Goal: Transaction & Acquisition: Purchase product/service

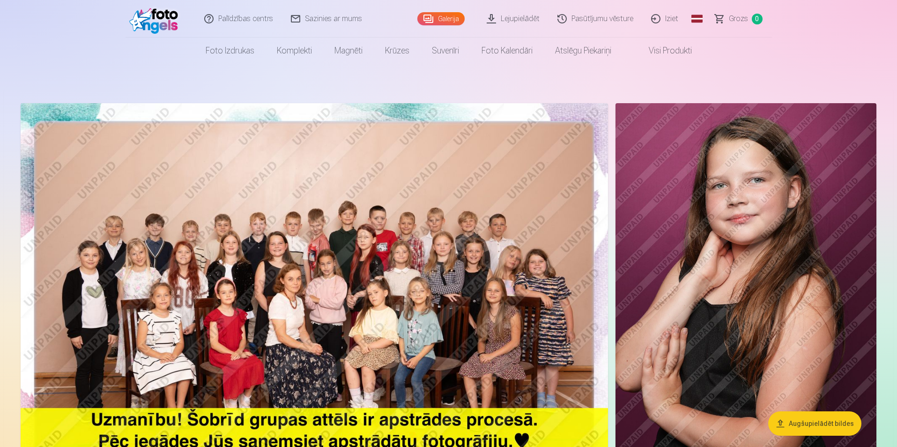
click at [311, 287] on img at bounding box center [315, 299] width 588 height 392
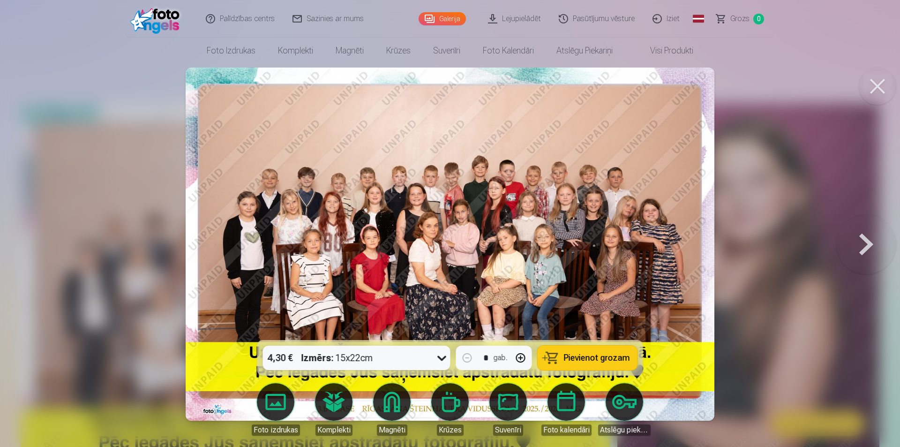
click at [377, 250] on img at bounding box center [450, 243] width 529 height 353
click at [853, 249] on button at bounding box center [866, 243] width 60 height 173
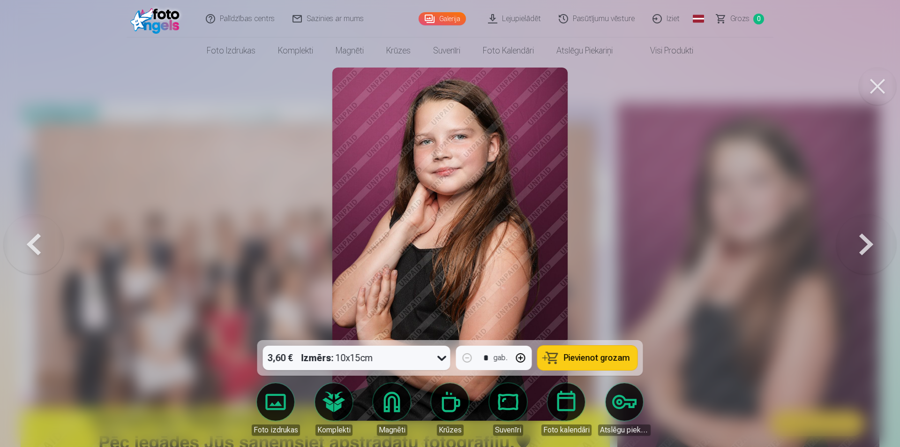
click at [853, 249] on button at bounding box center [866, 243] width 60 height 173
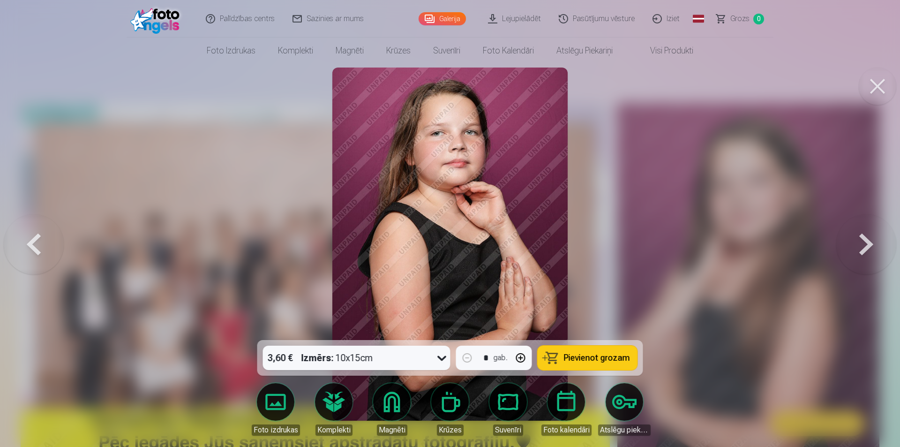
click at [853, 249] on button at bounding box center [866, 243] width 60 height 173
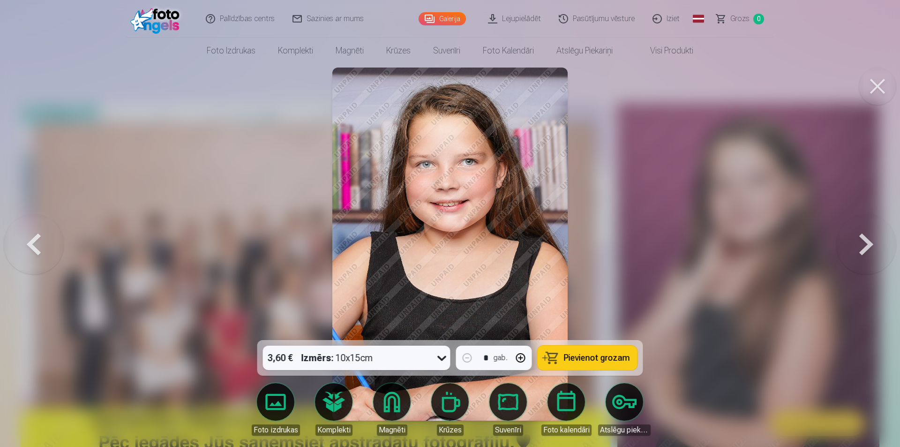
click at [853, 249] on button at bounding box center [866, 243] width 60 height 173
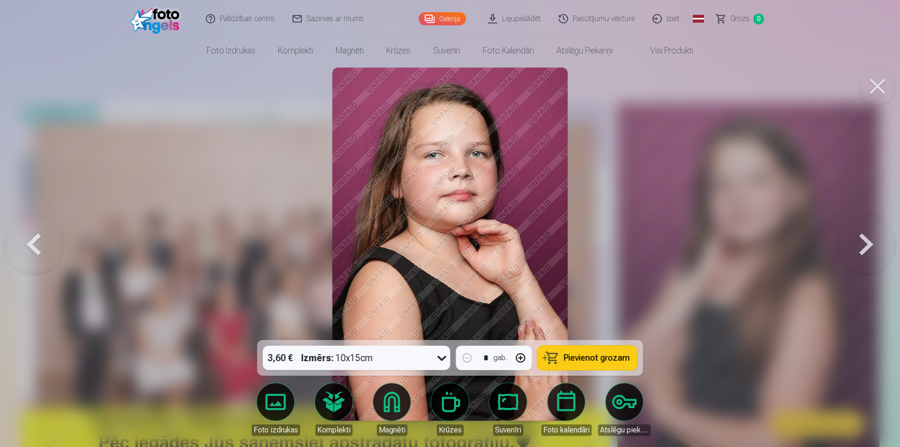
click at [853, 249] on button at bounding box center [866, 243] width 60 height 173
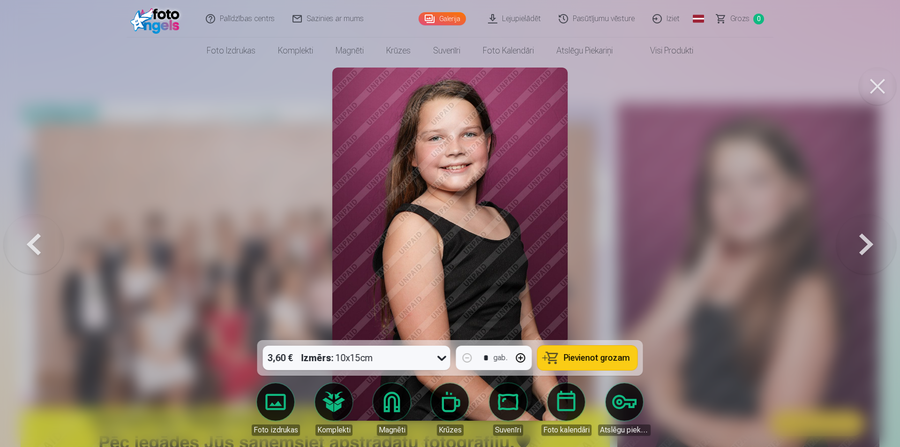
click at [853, 249] on button at bounding box center [866, 243] width 60 height 173
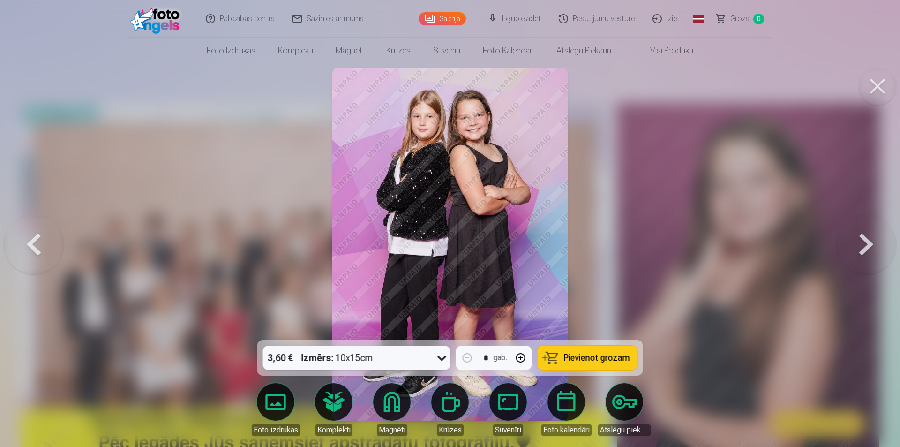
click at [853, 249] on button at bounding box center [866, 243] width 60 height 173
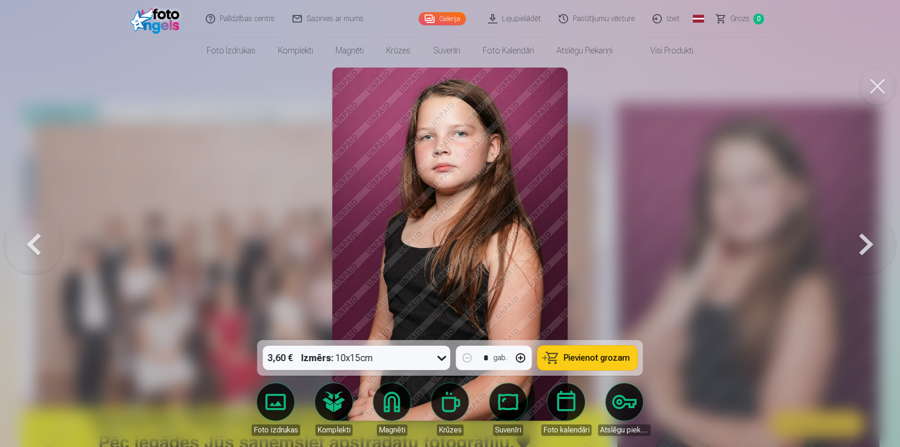
click at [853, 249] on button at bounding box center [866, 243] width 60 height 173
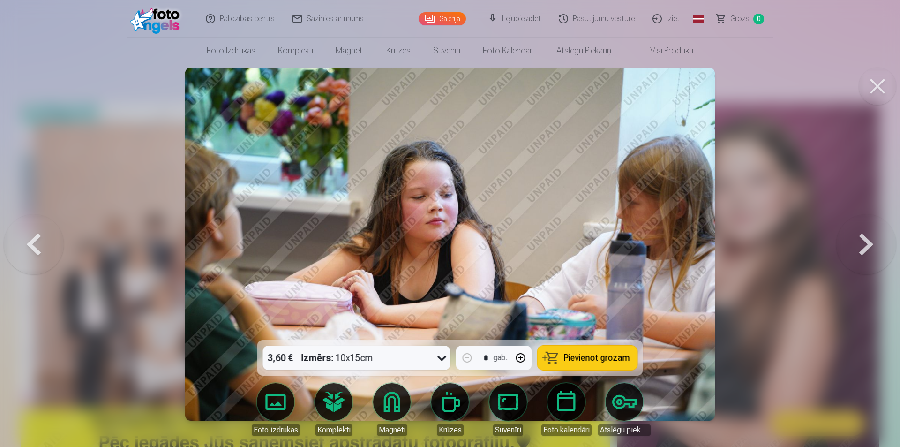
click at [853, 249] on button at bounding box center [866, 243] width 60 height 173
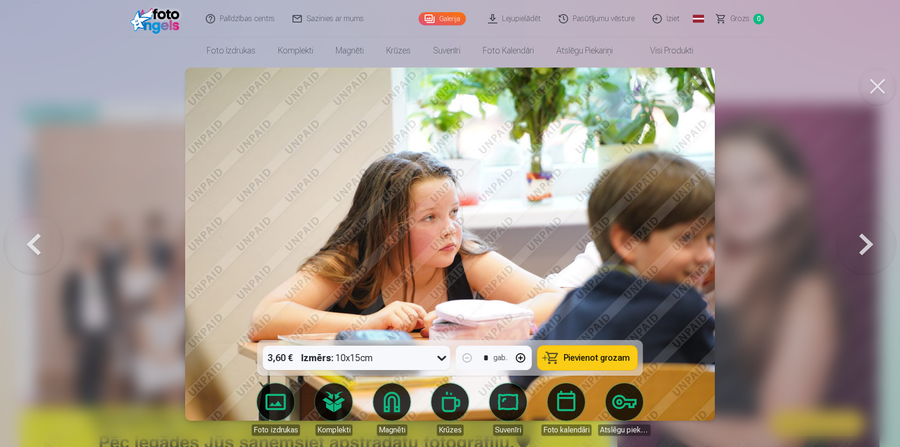
click at [853, 249] on button at bounding box center [866, 243] width 60 height 173
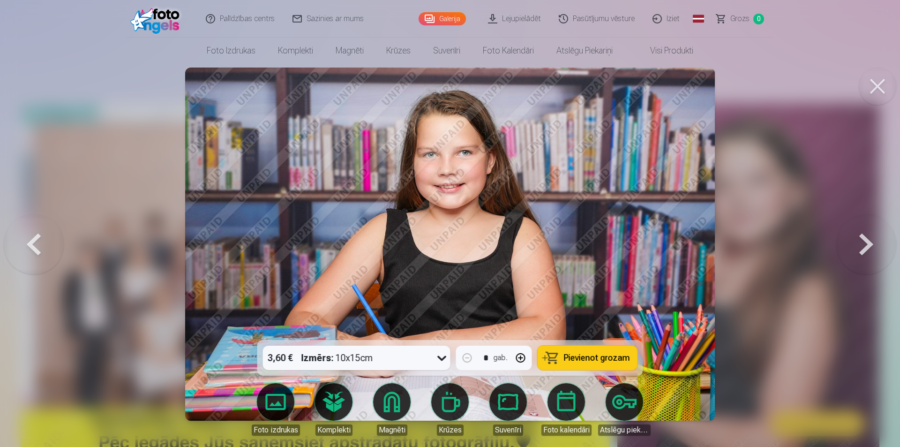
click at [853, 249] on button at bounding box center [866, 243] width 60 height 173
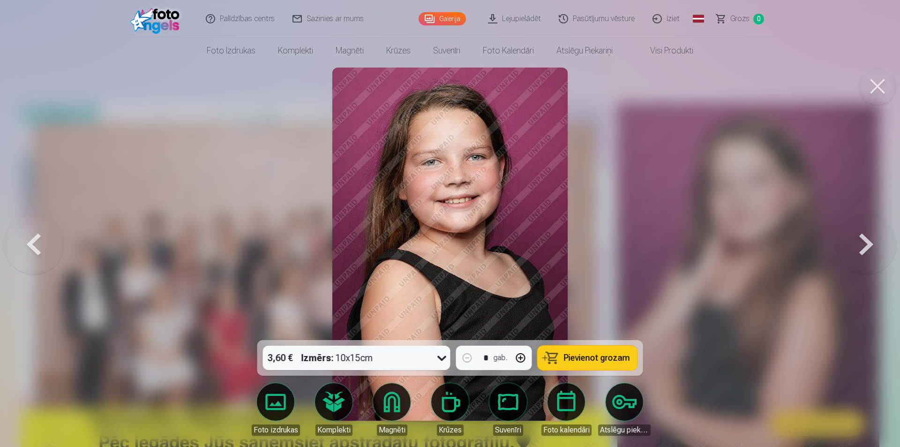
click at [853, 249] on button at bounding box center [866, 243] width 60 height 173
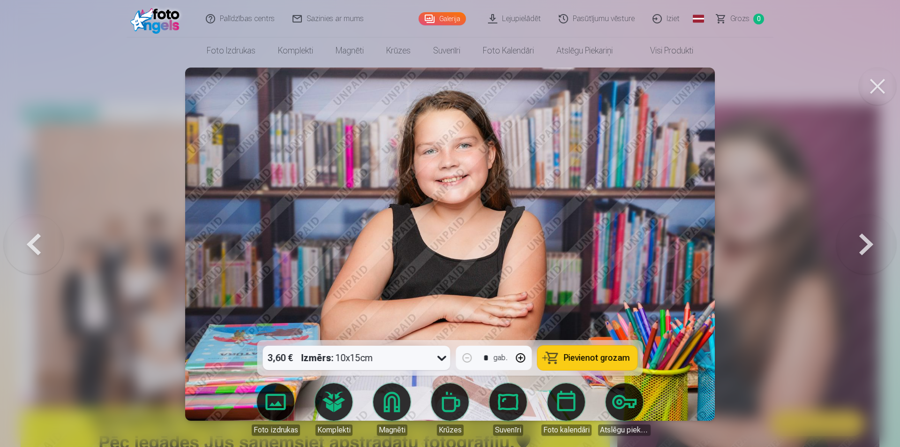
click at [853, 249] on button at bounding box center [866, 243] width 60 height 173
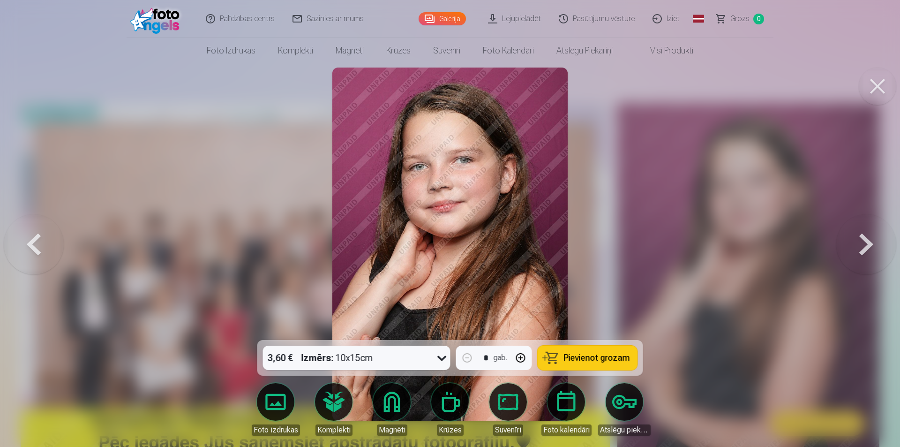
click at [853, 249] on button at bounding box center [866, 243] width 60 height 173
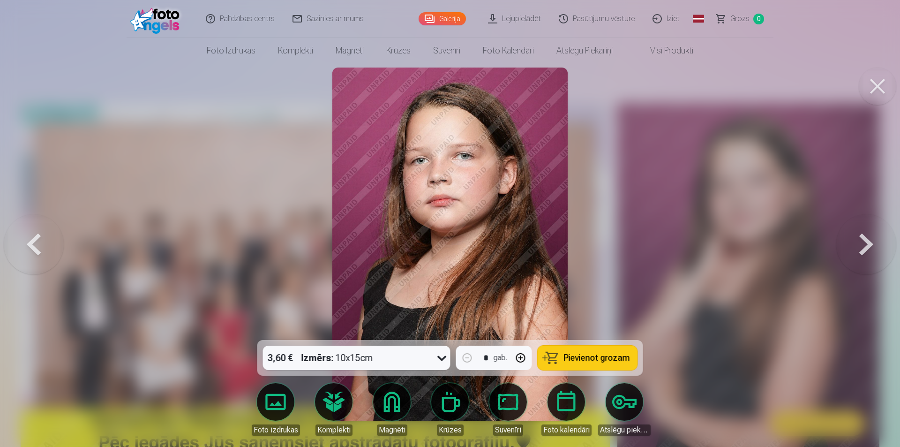
click at [853, 249] on button at bounding box center [866, 243] width 60 height 173
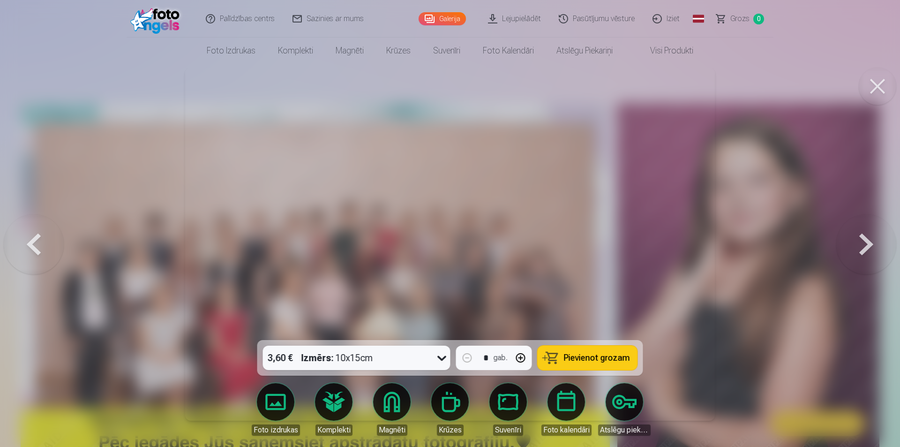
click at [853, 249] on button at bounding box center [866, 243] width 60 height 173
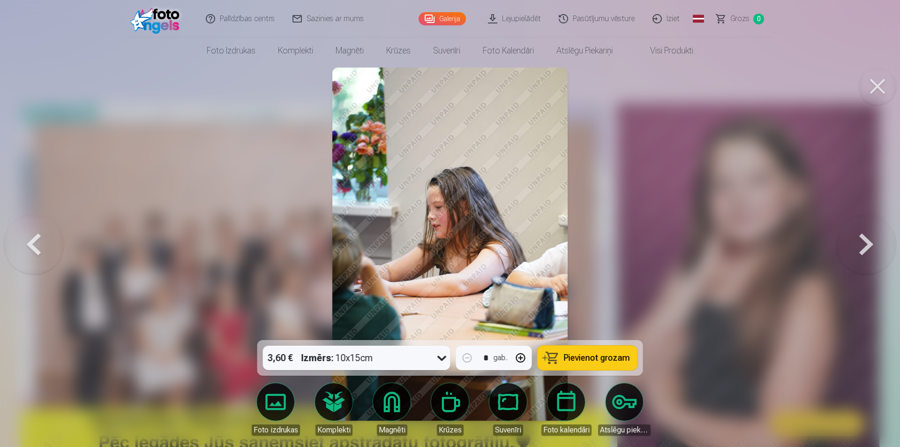
click at [853, 249] on button at bounding box center [866, 243] width 60 height 173
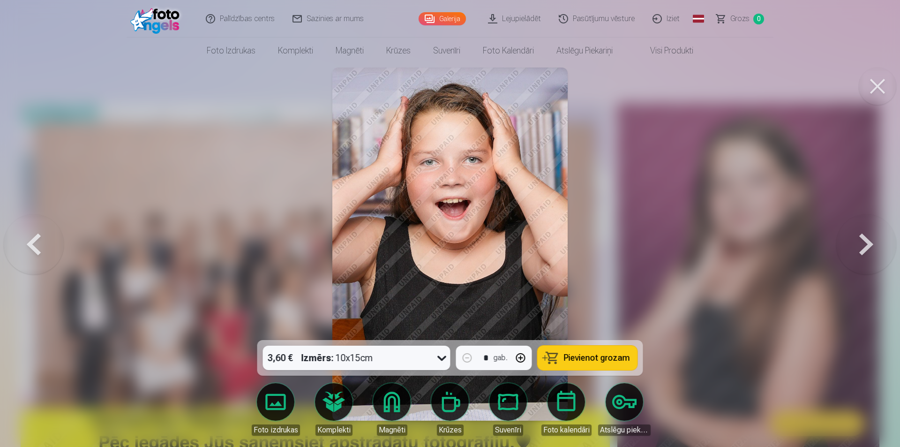
click at [853, 249] on button at bounding box center [866, 243] width 60 height 173
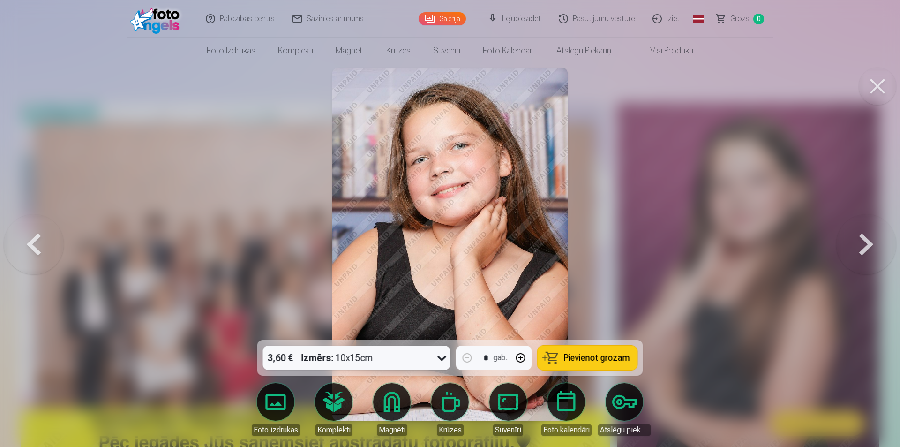
click at [853, 249] on button at bounding box center [866, 243] width 60 height 173
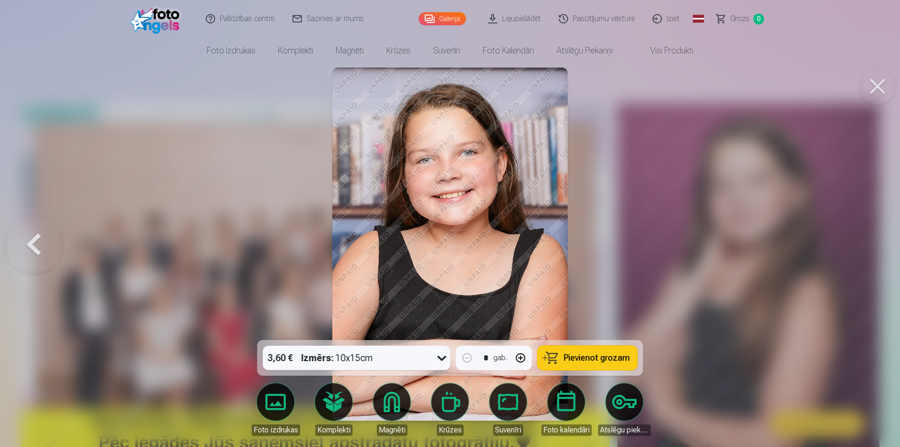
click at [853, 249] on div at bounding box center [450, 223] width 900 height 447
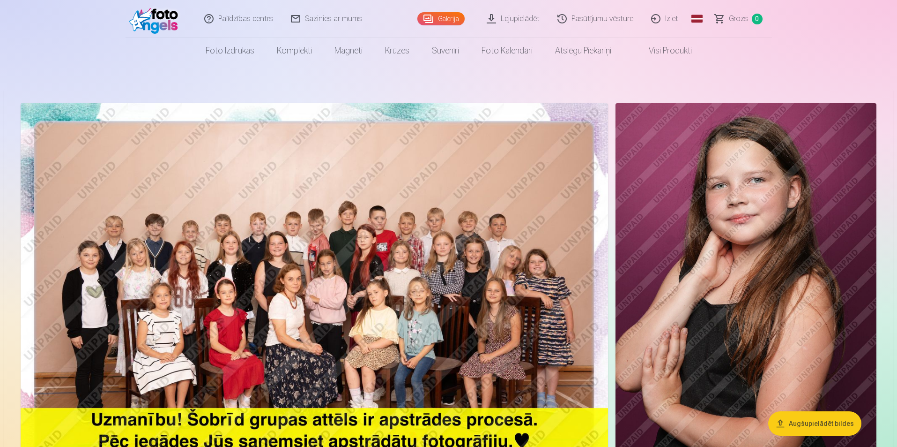
click at [557, 260] on img at bounding box center [315, 299] width 588 height 392
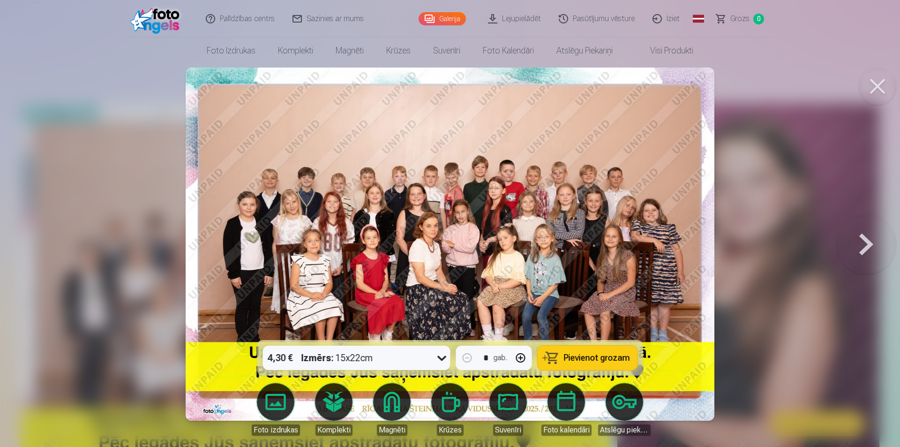
click at [557, 260] on img at bounding box center [450, 243] width 529 height 353
click at [865, 238] on button at bounding box center [866, 243] width 60 height 173
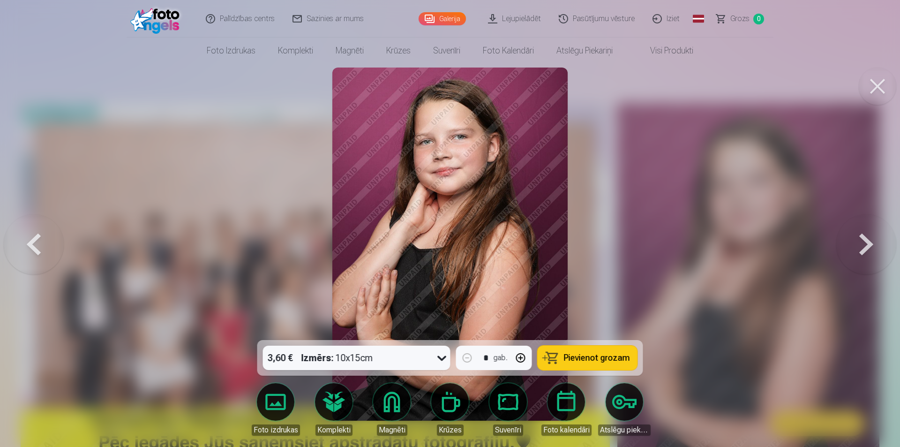
click at [859, 242] on button at bounding box center [866, 243] width 60 height 173
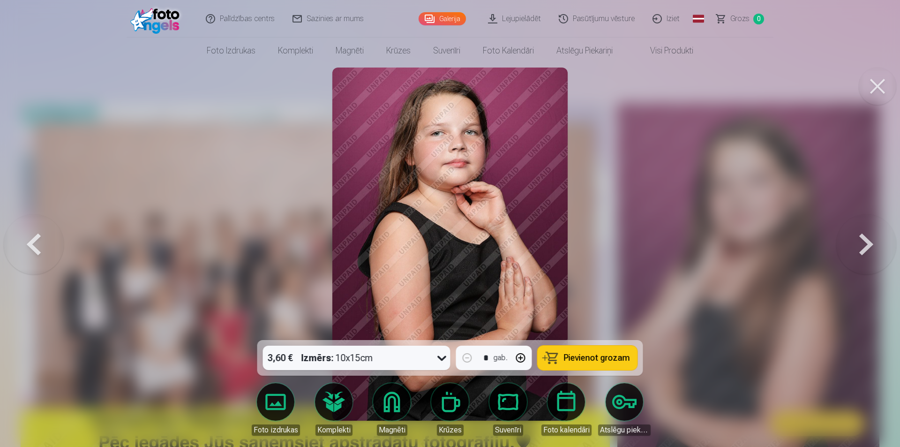
click at [862, 240] on button at bounding box center [866, 243] width 60 height 173
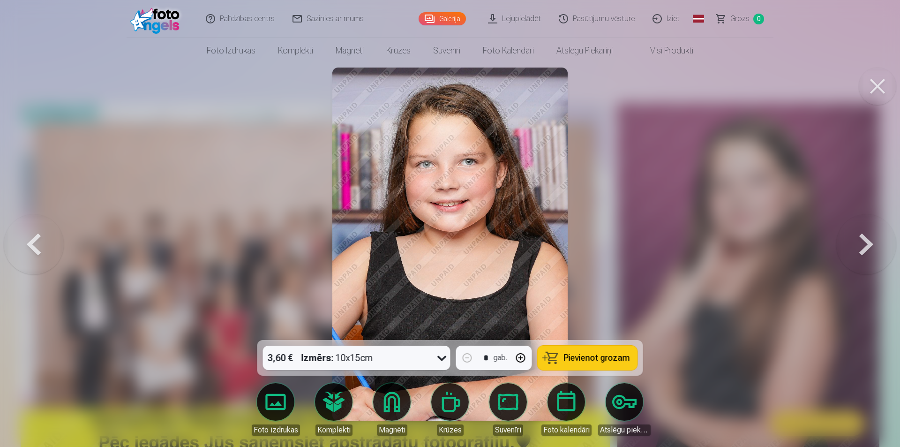
click at [862, 240] on button at bounding box center [866, 243] width 60 height 173
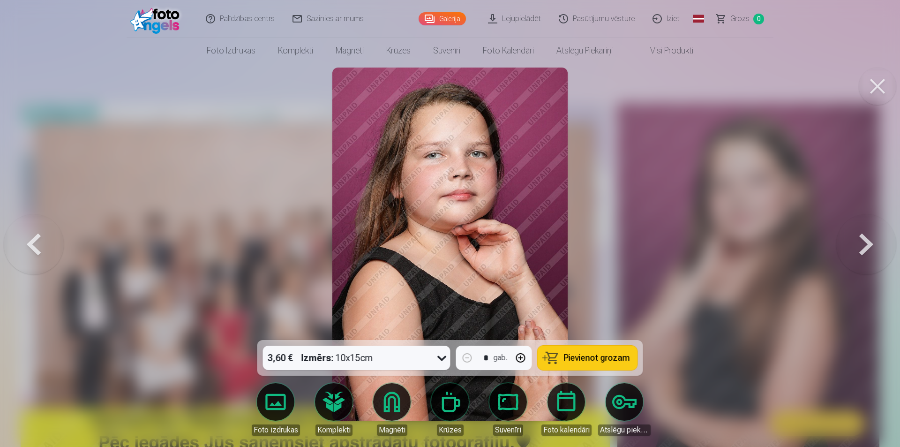
click at [862, 240] on button at bounding box center [866, 243] width 60 height 173
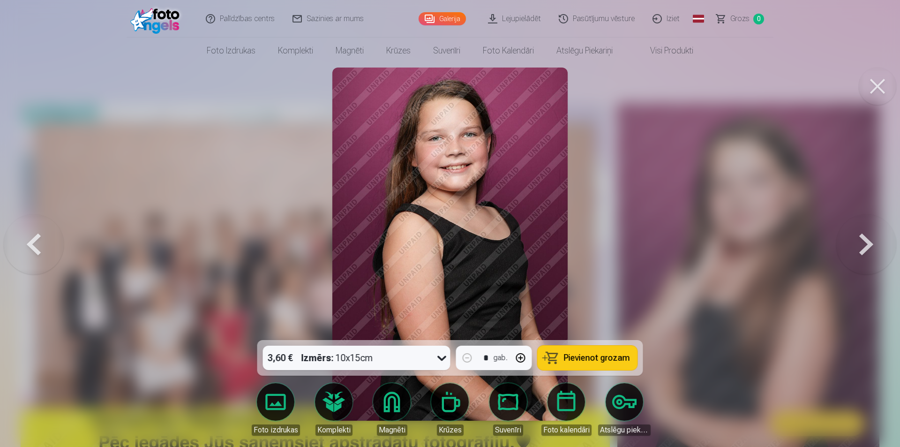
click at [862, 239] on button at bounding box center [866, 243] width 60 height 173
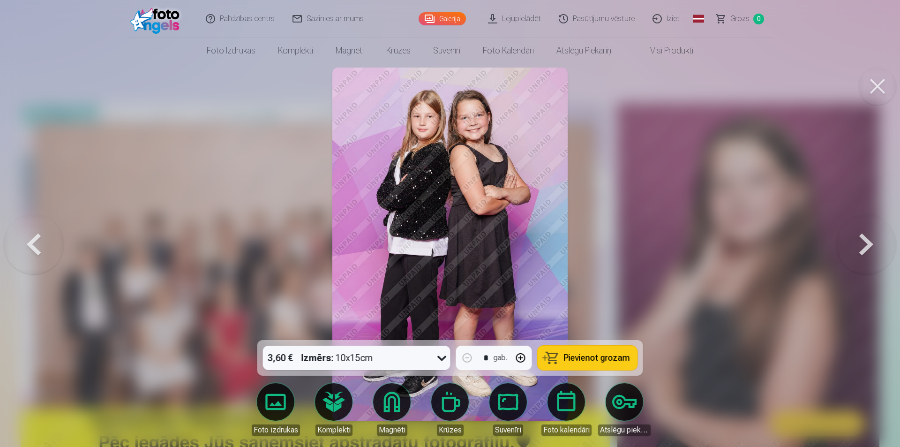
click at [862, 238] on button at bounding box center [866, 243] width 60 height 173
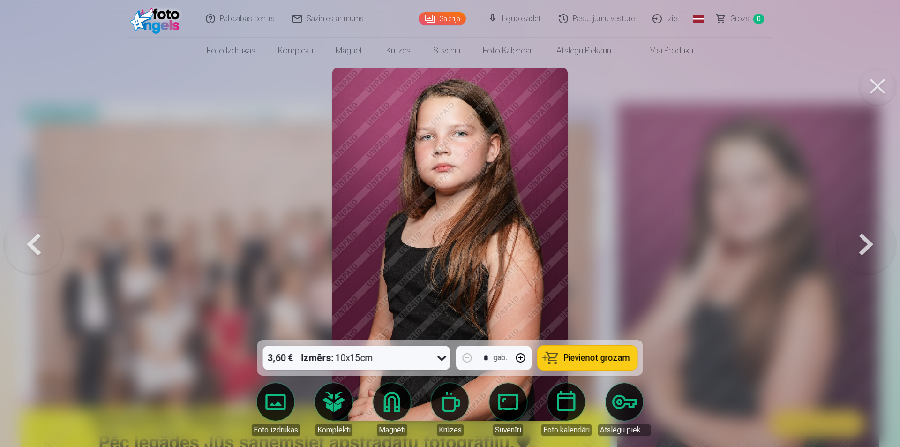
click at [862, 238] on button at bounding box center [866, 243] width 60 height 173
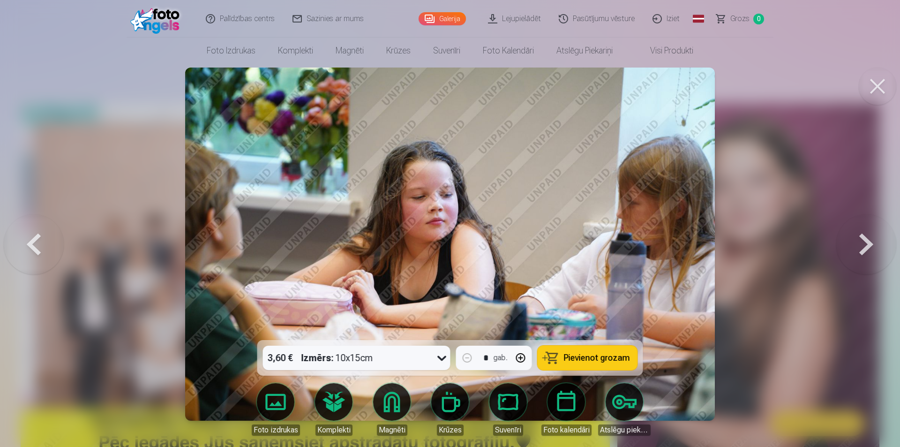
click at [862, 238] on button at bounding box center [866, 243] width 60 height 173
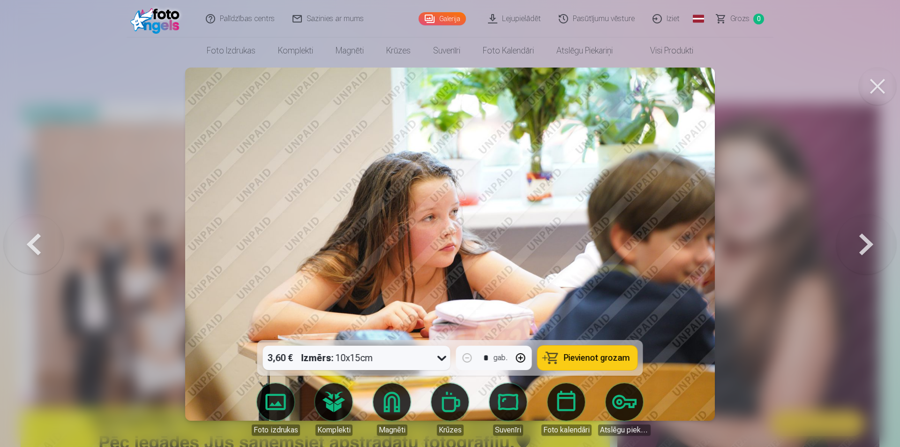
click at [862, 238] on button at bounding box center [866, 243] width 60 height 173
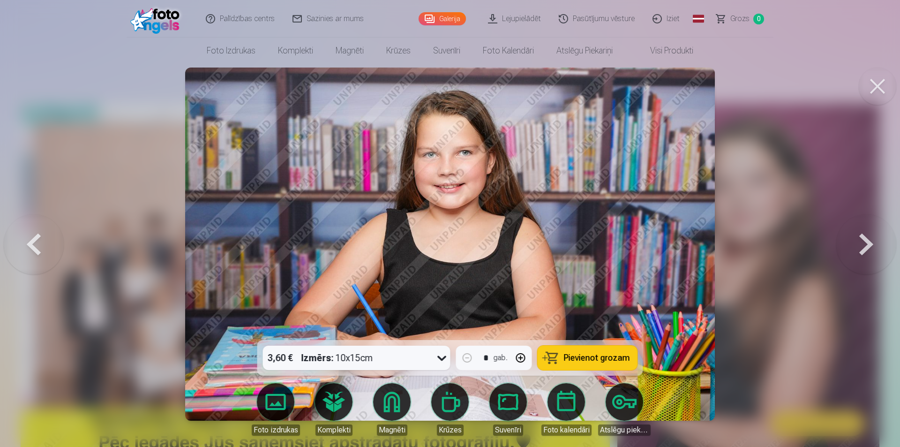
click at [862, 238] on button at bounding box center [866, 243] width 60 height 173
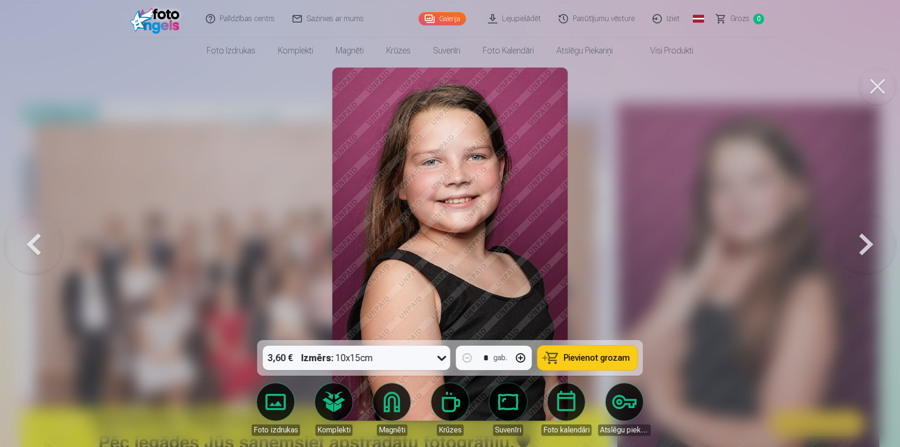
click at [862, 238] on button at bounding box center [866, 243] width 60 height 173
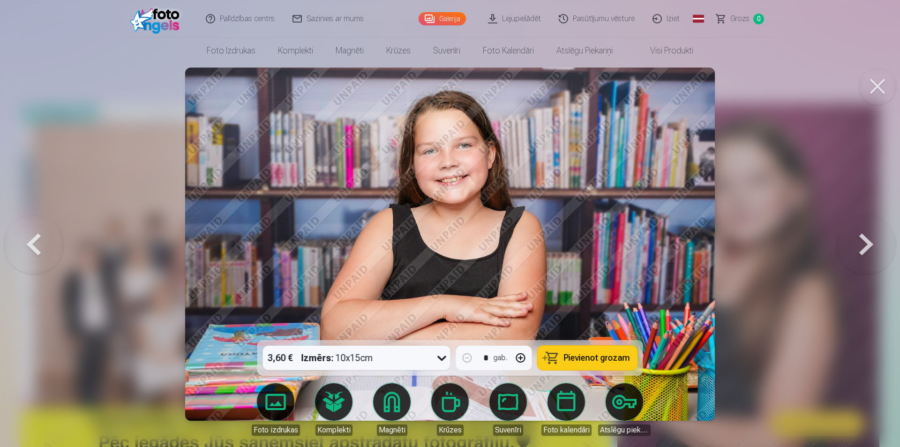
click at [862, 238] on button at bounding box center [866, 243] width 60 height 173
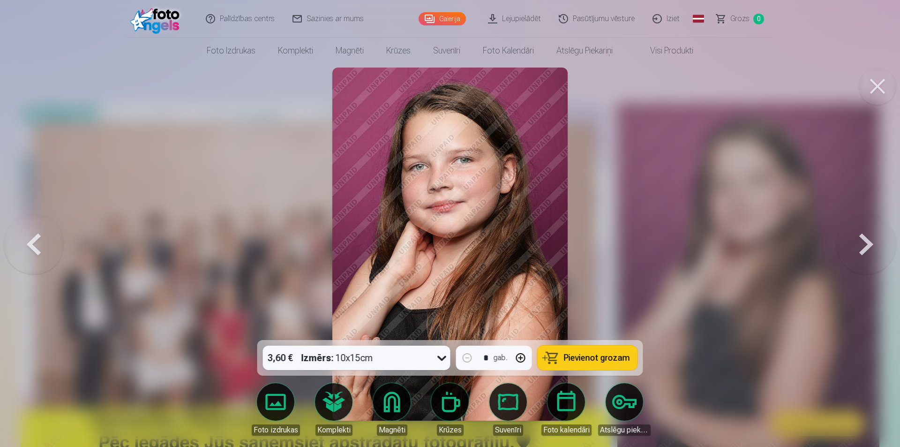
click at [862, 238] on button at bounding box center [866, 243] width 60 height 173
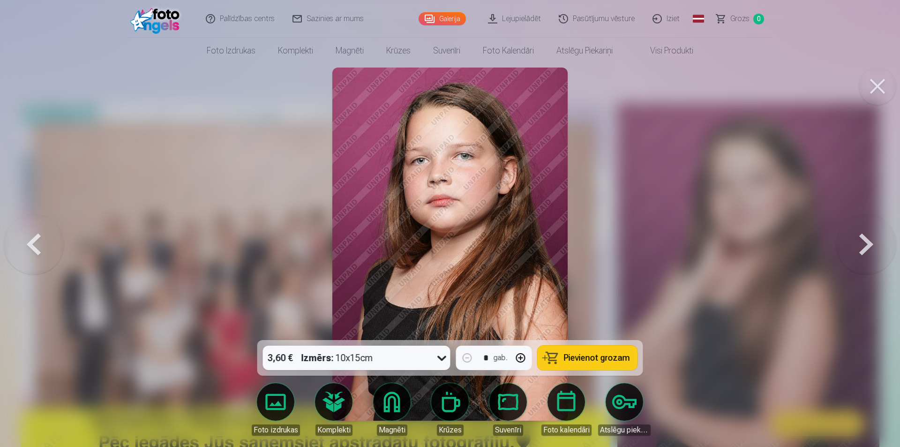
click at [862, 238] on button at bounding box center [866, 243] width 60 height 173
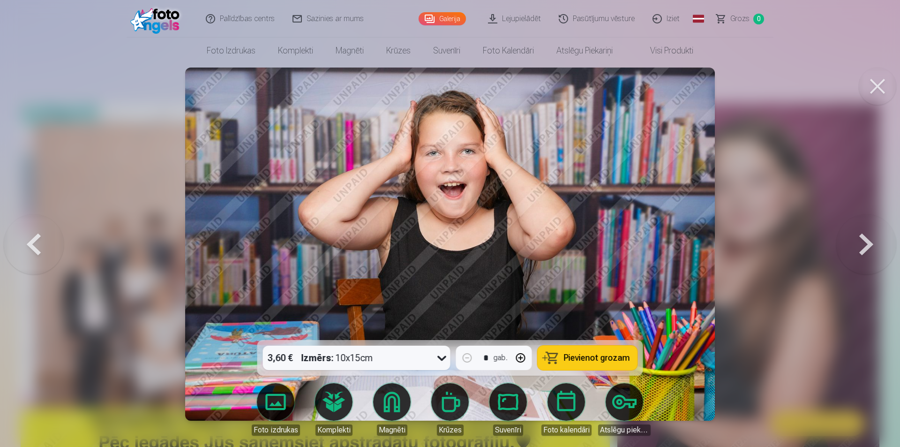
click at [856, 240] on button at bounding box center [866, 243] width 60 height 173
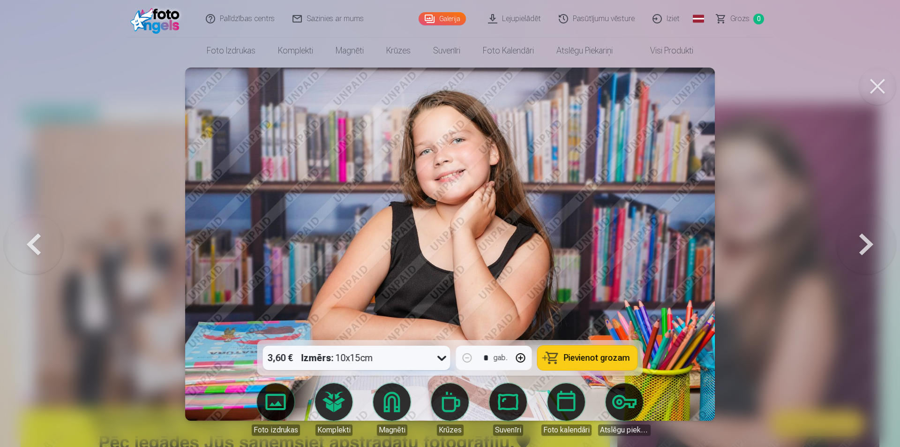
click at [855, 240] on button at bounding box center [866, 243] width 60 height 173
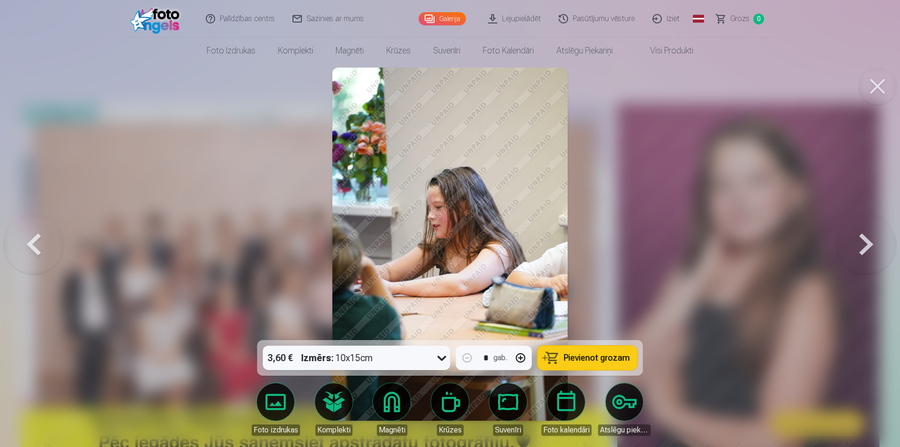
click at [855, 239] on button at bounding box center [866, 243] width 60 height 173
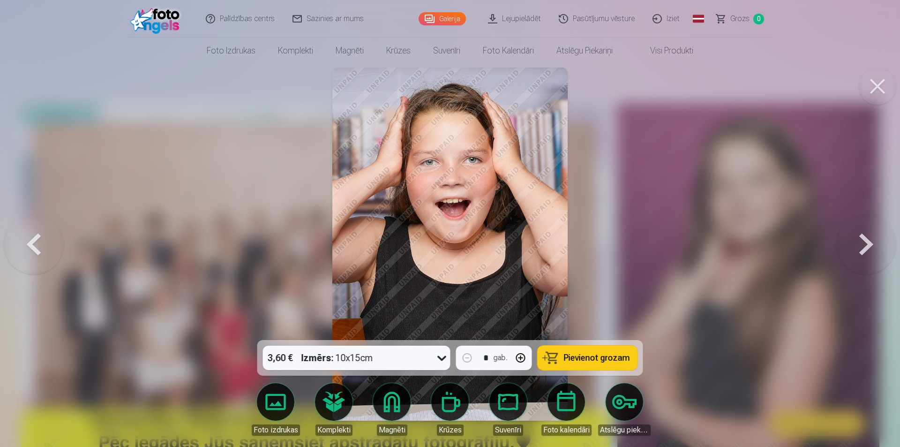
click at [853, 234] on button at bounding box center [866, 243] width 60 height 173
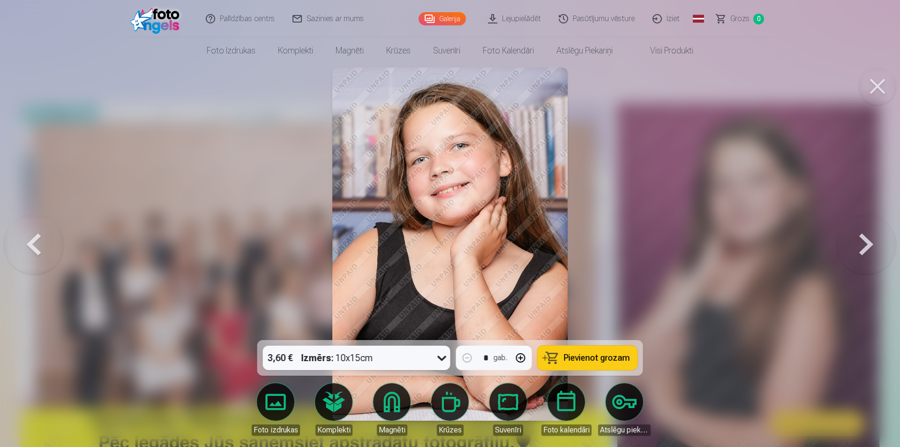
click at [853, 233] on button at bounding box center [866, 243] width 60 height 173
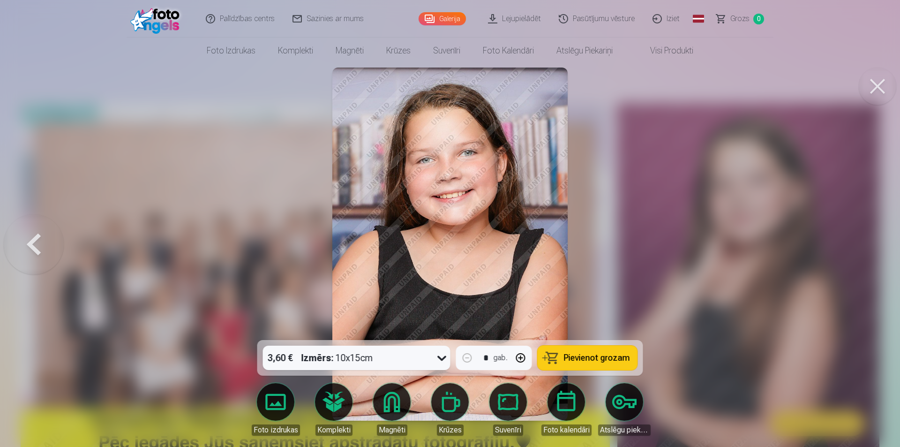
click at [853, 233] on div at bounding box center [450, 223] width 900 height 447
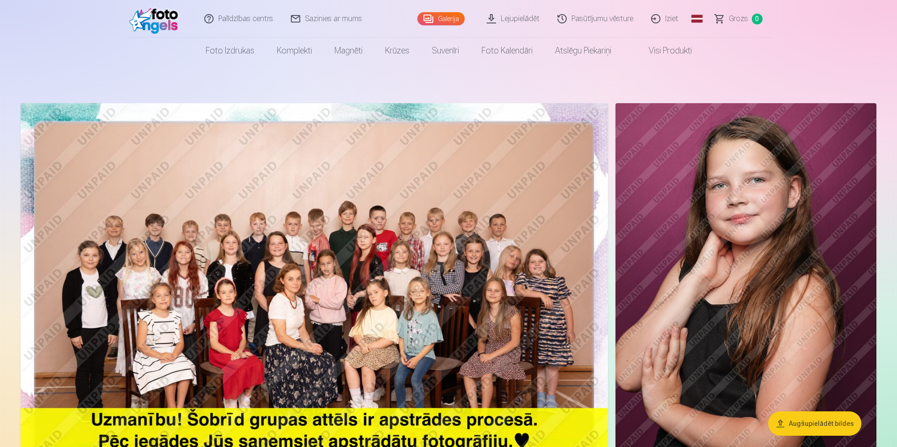
click at [811, 251] on img at bounding box center [746, 299] width 261 height 392
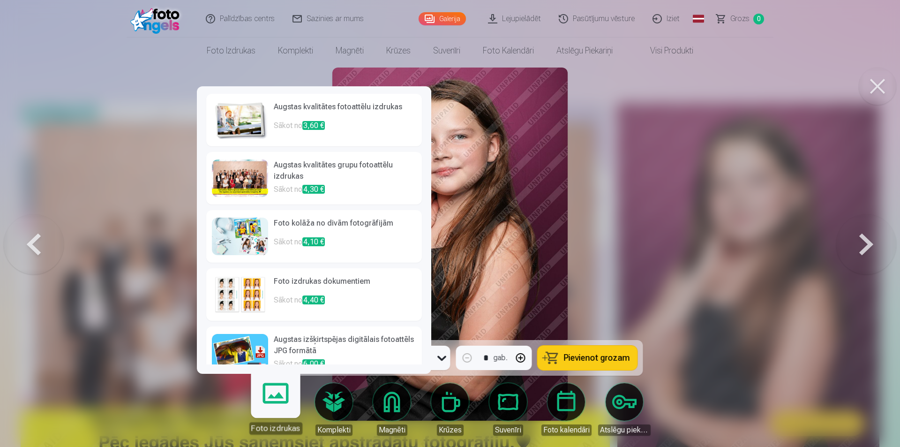
click at [236, 116] on img at bounding box center [240, 119] width 56 height 37
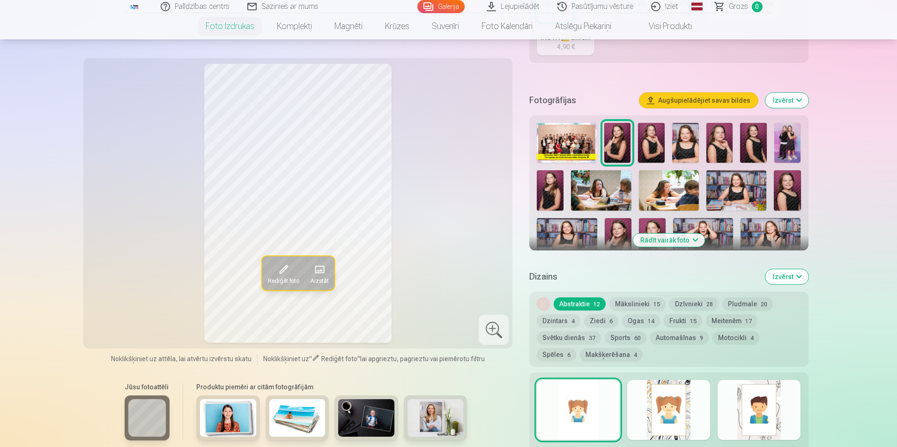
scroll to position [281, 0]
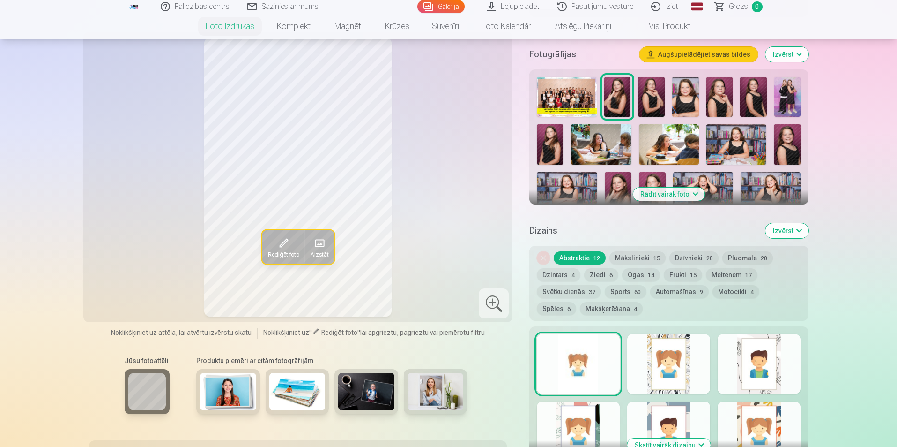
click at [618, 253] on button "Mākslinieki 15" at bounding box center [638, 257] width 56 height 13
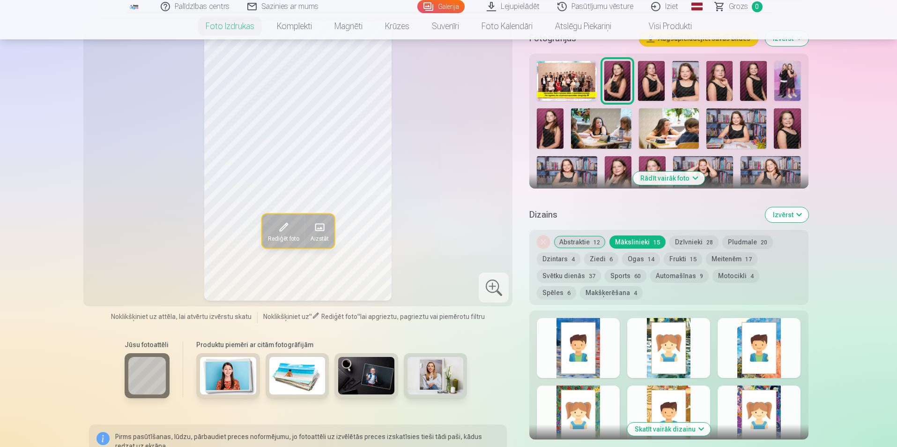
scroll to position [234, 0]
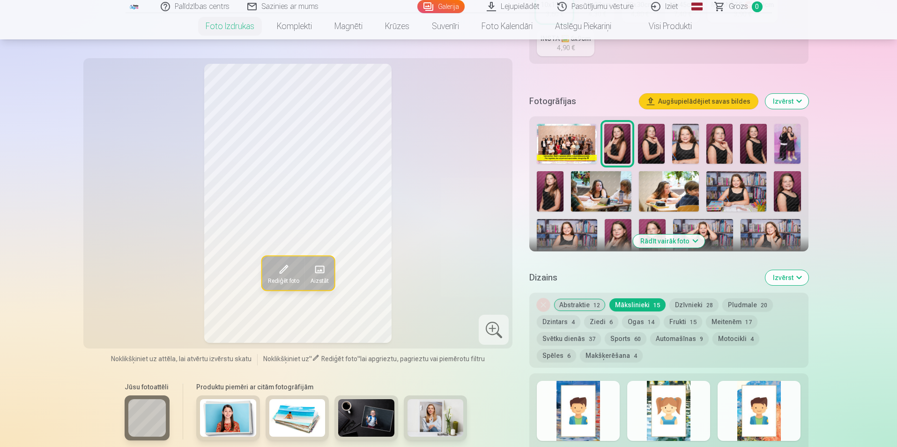
click at [745, 300] on button "Pludmale 20" at bounding box center [748, 304] width 51 height 13
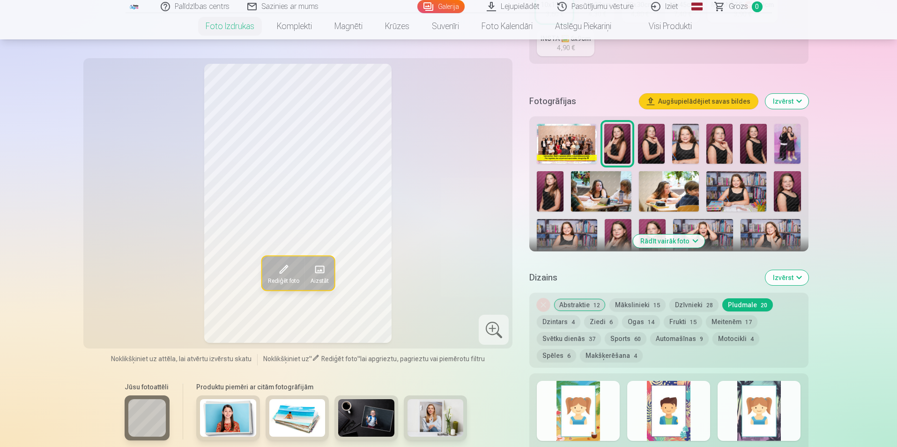
click at [550, 135] on img at bounding box center [567, 144] width 60 height 40
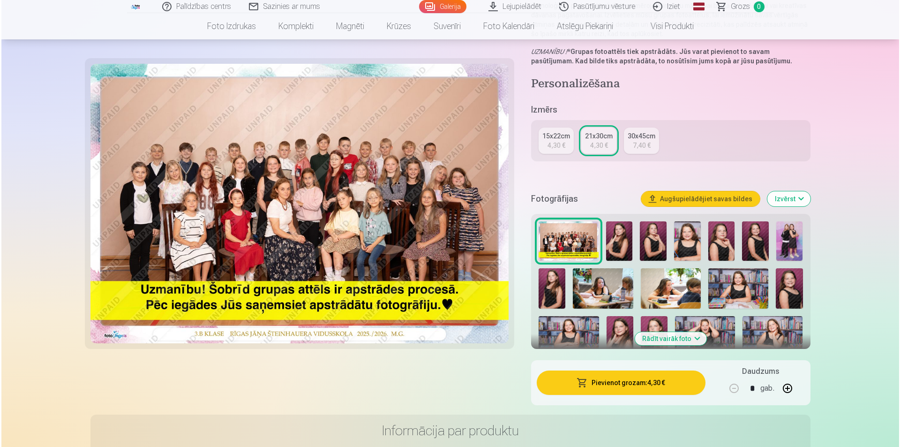
scroll to position [141, 0]
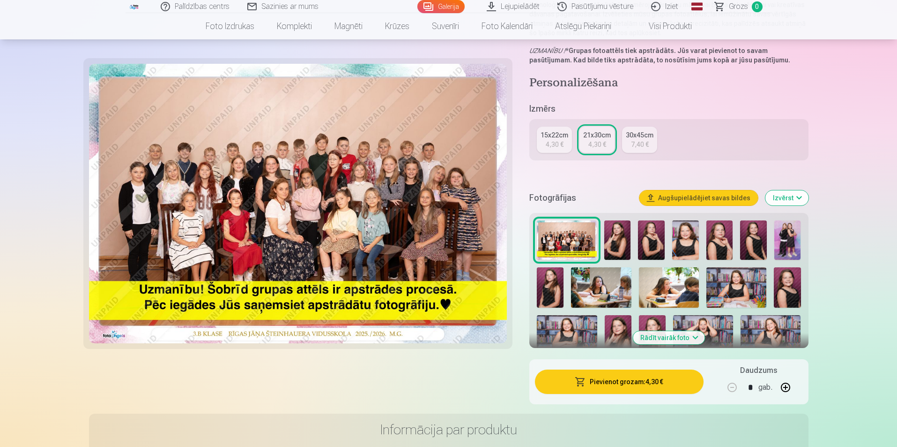
click at [360, 210] on img at bounding box center [298, 203] width 418 height 279
click at [611, 378] on button "Pievienot grozam : 4,30 €" at bounding box center [619, 381] width 168 height 24
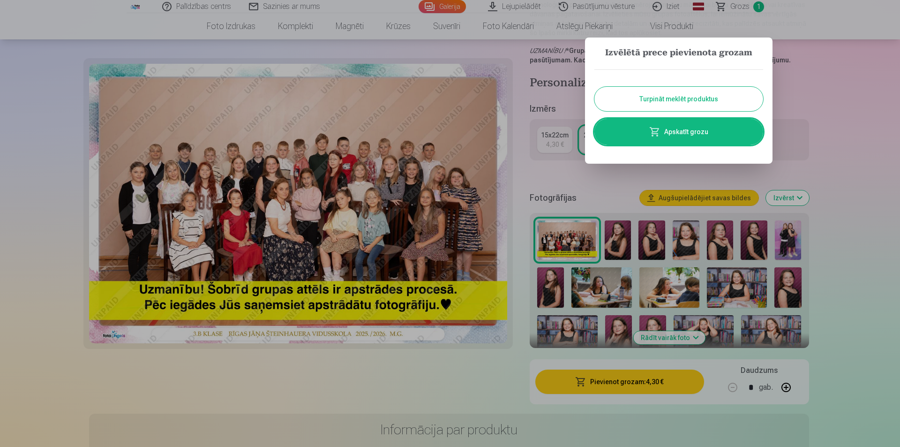
click at [892, 272] on div at bounding box center [450, 223] width 900 height 447
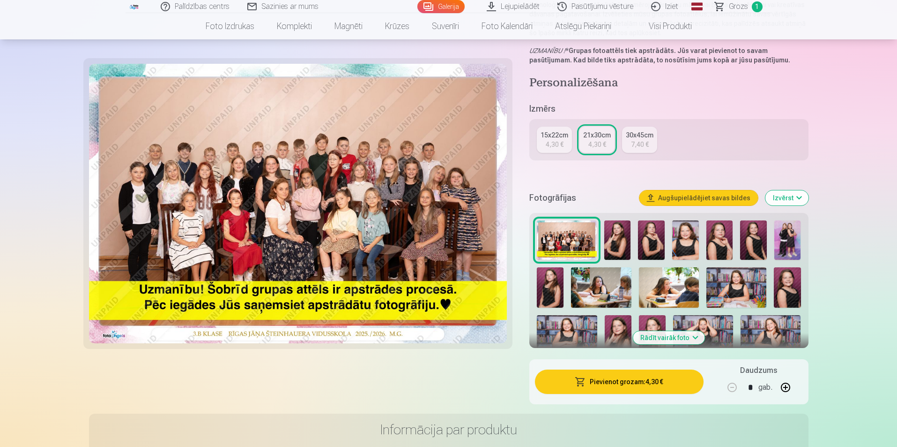
drag, startPoint x: 627, startPoint y: 381, endPoint x: 624, endPoint y: 372, distance: 9.3
click at [627, 380] on button "Pievienot grozam : 4,30 €" at bounding box center [619, 381] width 168 height 24
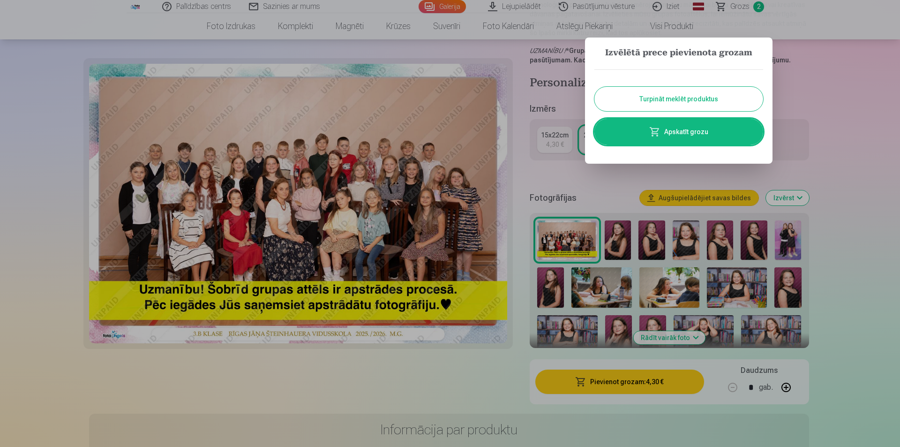
click at [644, 126] on link "Apskatīt grozu" at bounding box center [678, 132] width 169 height 26
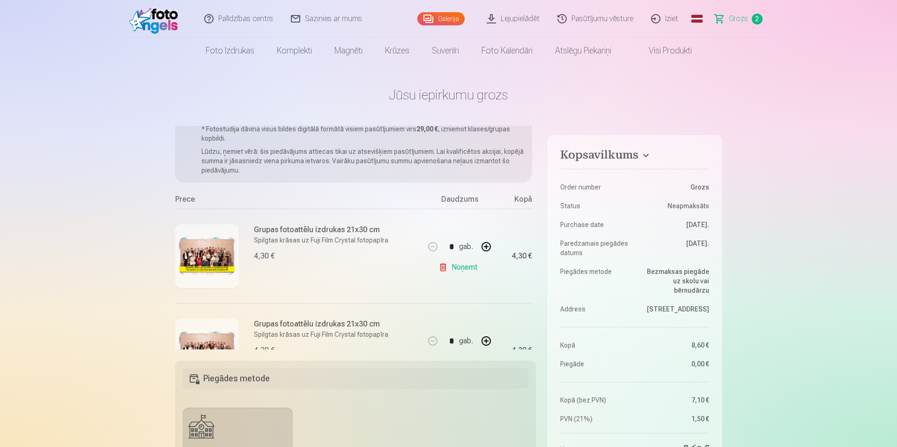
scroll to position [82, 0]
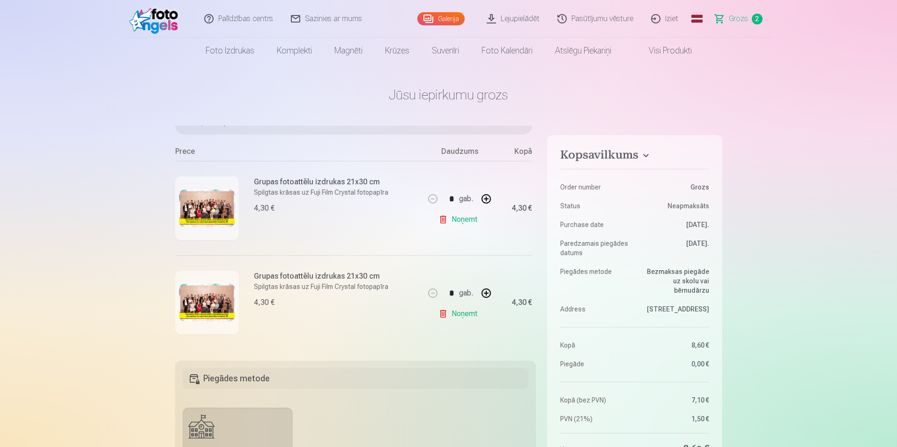
click at [456, 308] on link "Noņemt" at bounding box center [460, 313] width 43 height 19
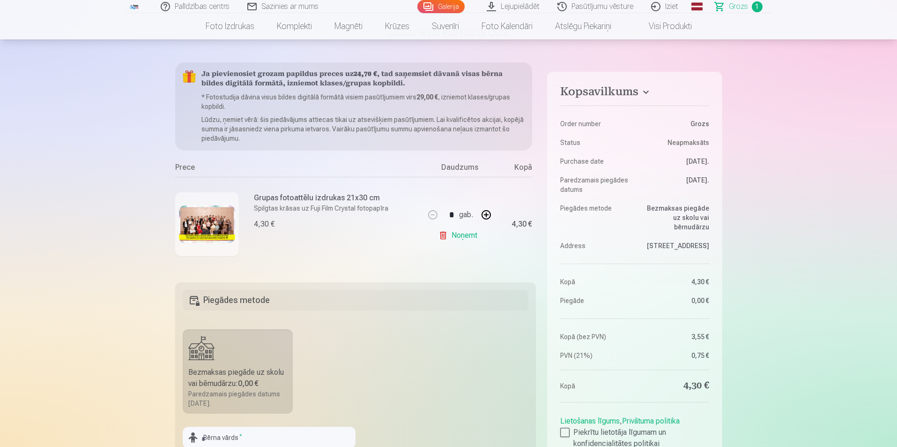
scroll to position [0, 0]
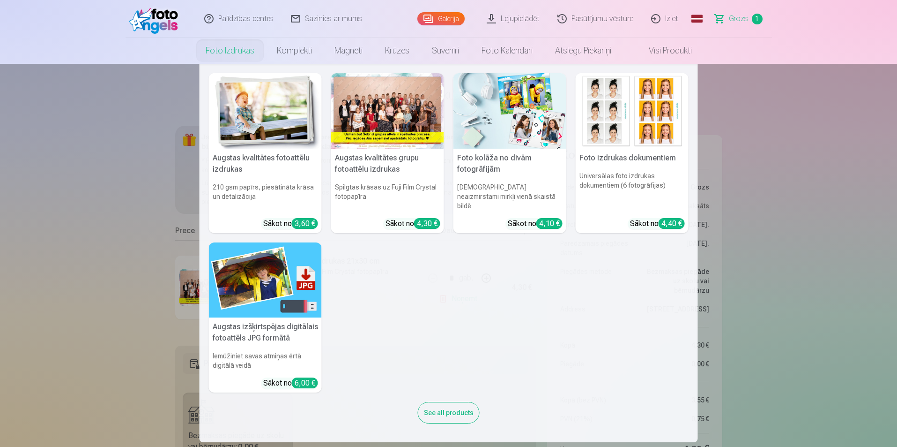
click at [298, 149] on h5 "Augstas kvalitātes fotoattēlu izdrukas" at bounding box center [265, 164] width 113 height 30
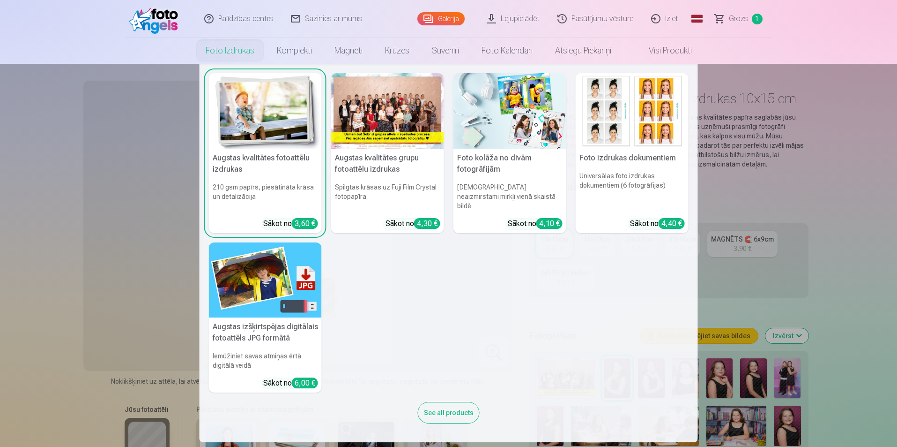
click at [782, 102] on nav "Augstas kvalitātes fotoattēlu izdrukas 210 gsm papīrs, piesātināta krāsa un det…" at bounding box center [448, 253] width 897 height 378
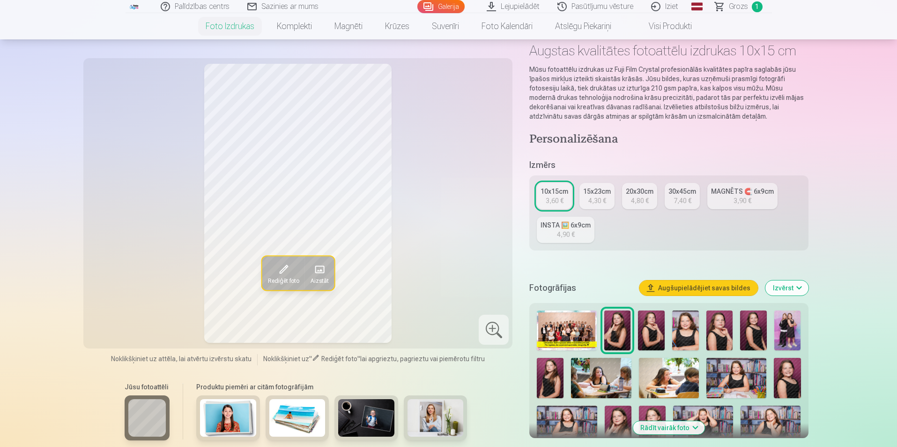
scroll to position [94, 0]
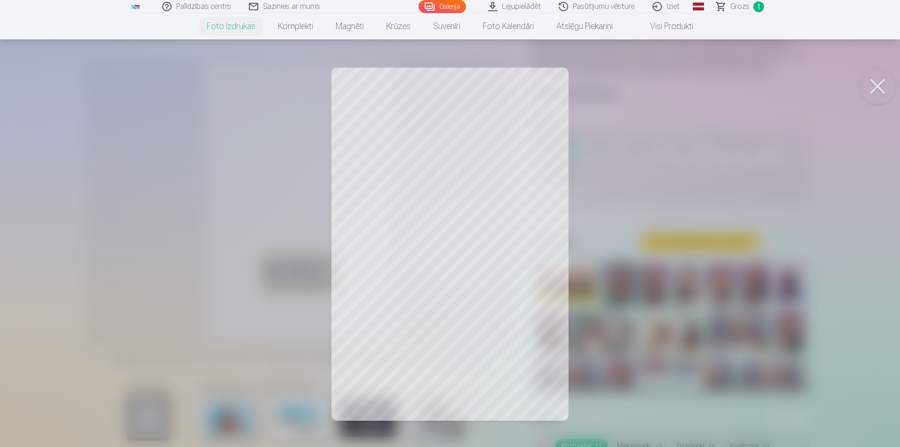
click at [374, 213] on div at bounding box center [450, 223] width 900 height 447
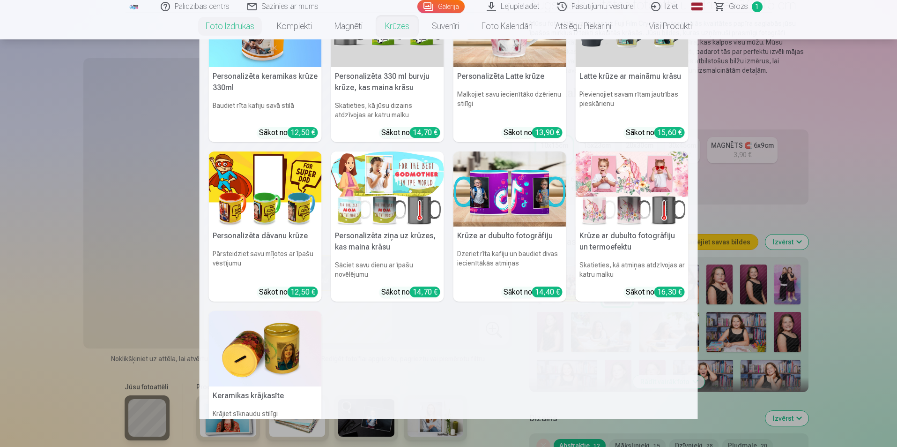
scroll to position [129, 0]
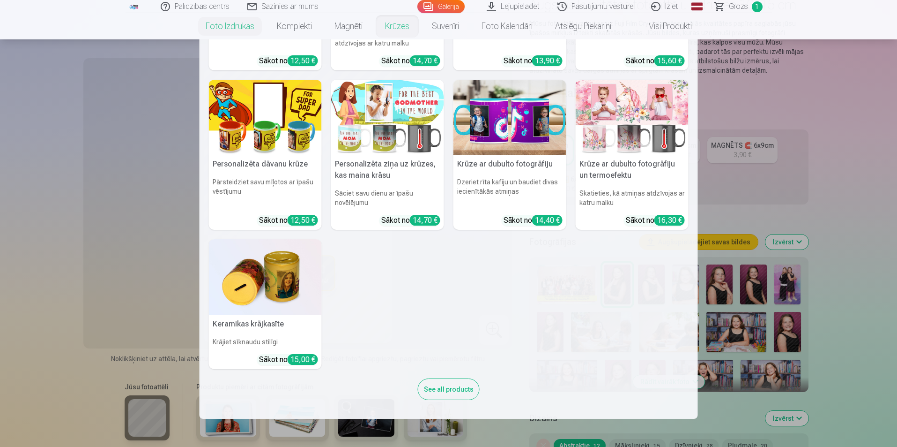
click at [829, 183] on nav "Personalizēta keramikas krūze 330ml Baudiet rīta kafiju savā stilā Sākot no 12,…" at bounding box center [448, 228] width 897 height 379
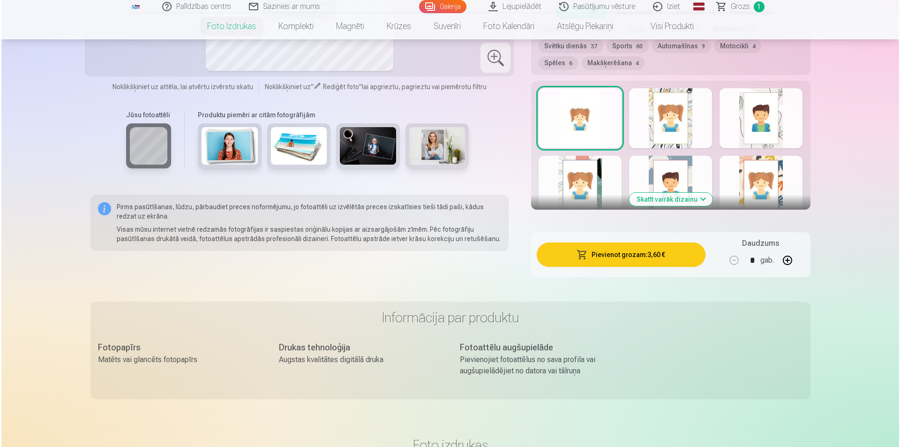
scroll to position [562, 0]
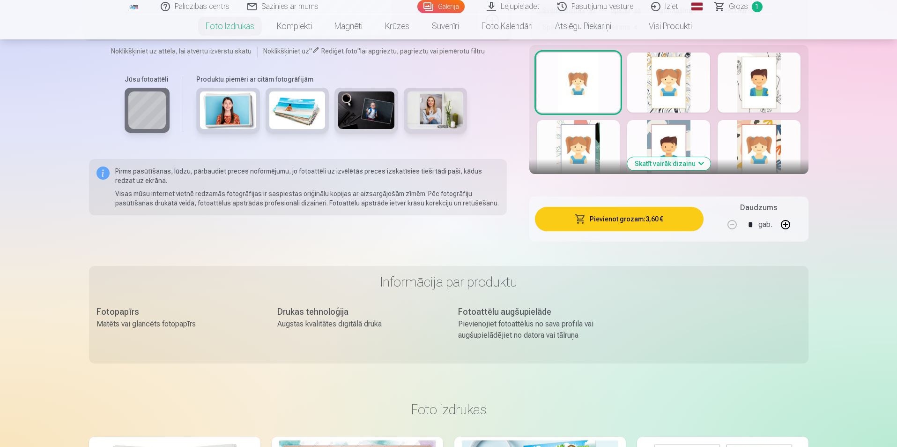
click at [665, 226] on button "Pievienot grozam : 3,60 €" at bounding box center [619, 219] width 168 height 24
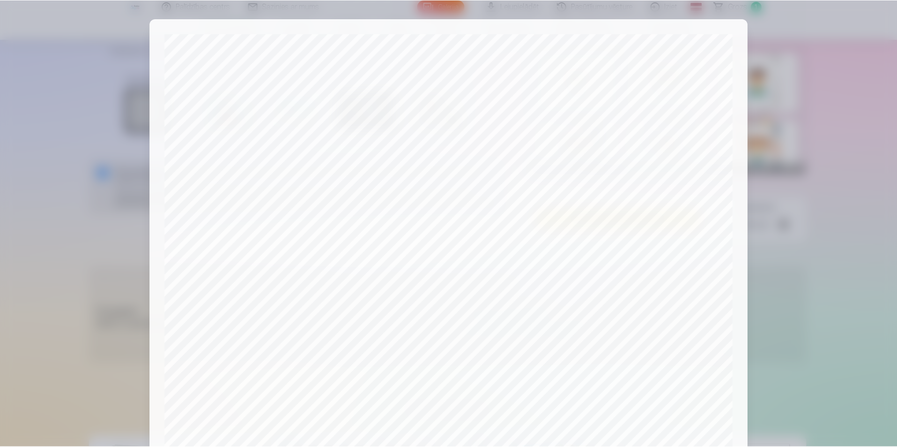
scroll to position [228, 0]
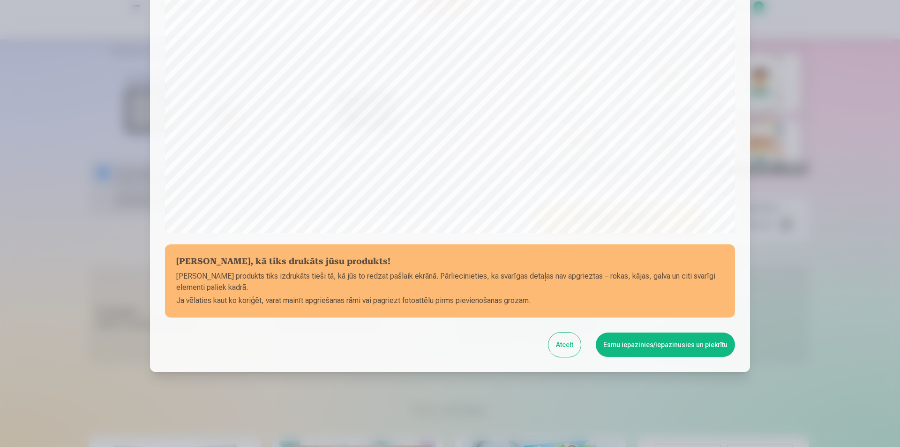
click at [675, 347] on button "Esmu iepazinies/iepazinusies un piekrītu" at bounding box center [665, 344] width 139 height 24
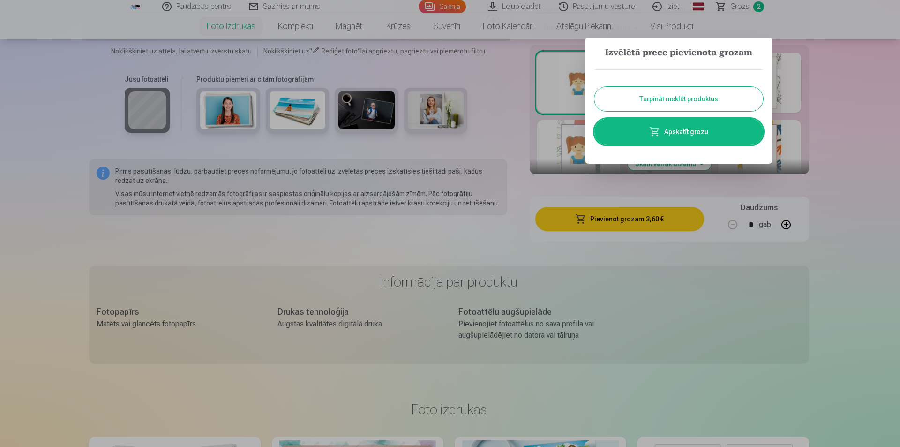
click at [680, 87] on button "Turpināt meklēt produktus" at bounding box center [678, 99] width 169 height 24
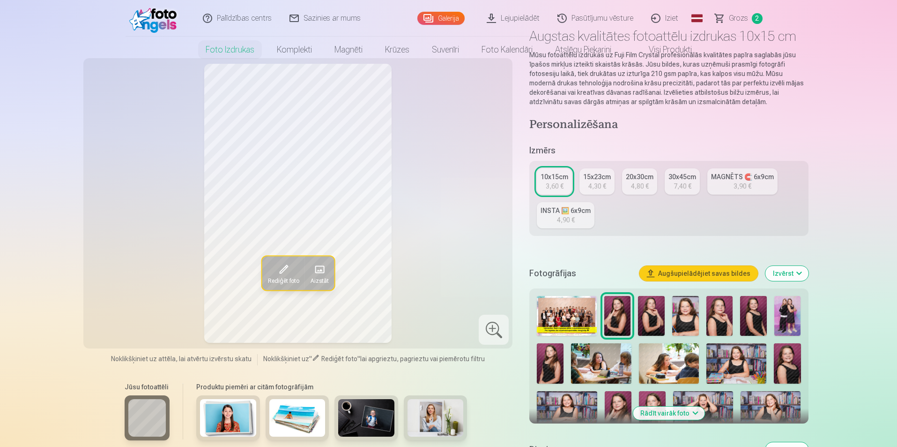
scroll to position [0, 0]
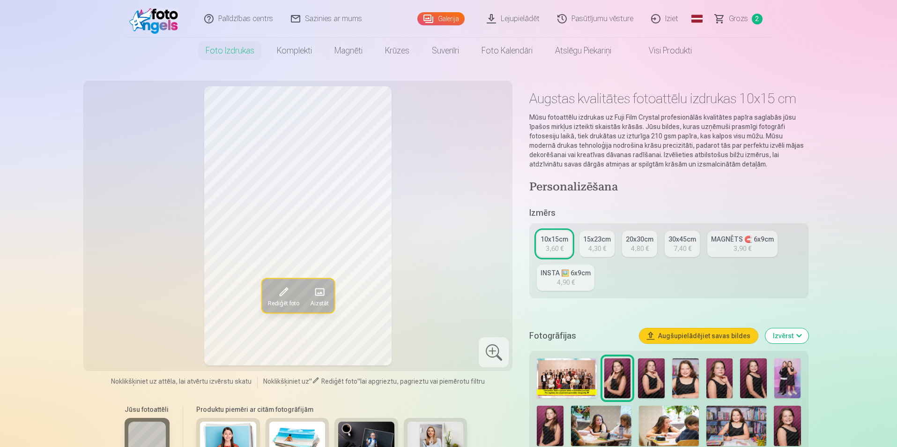
click at [569, 365] on img at bounding box center [567, 378] width 60 height 40
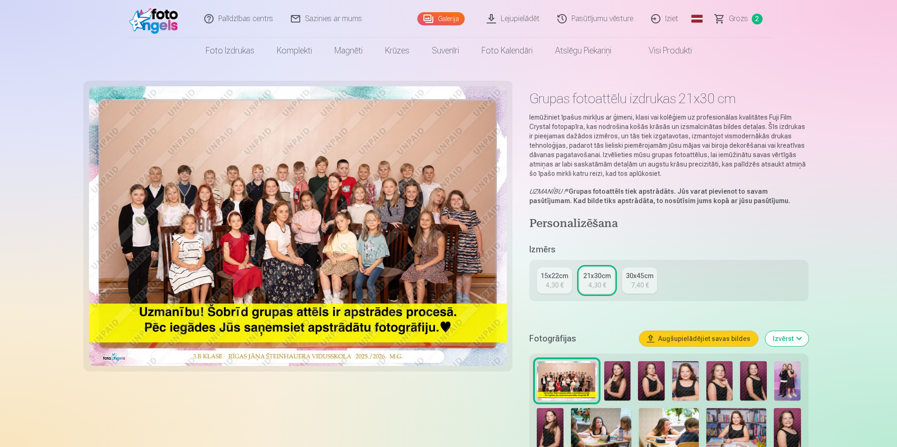
click at [549, 281] on div "4,30 €" at bounding box center [555, 284] width 18 height 9
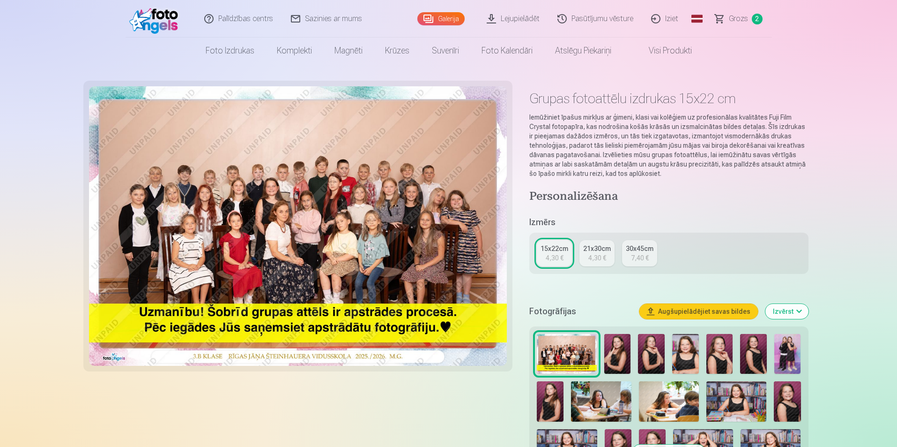
click at [606, 255] on link "21x30cm 4,30 €" at bounding box center [597, 253] width 35 height 26
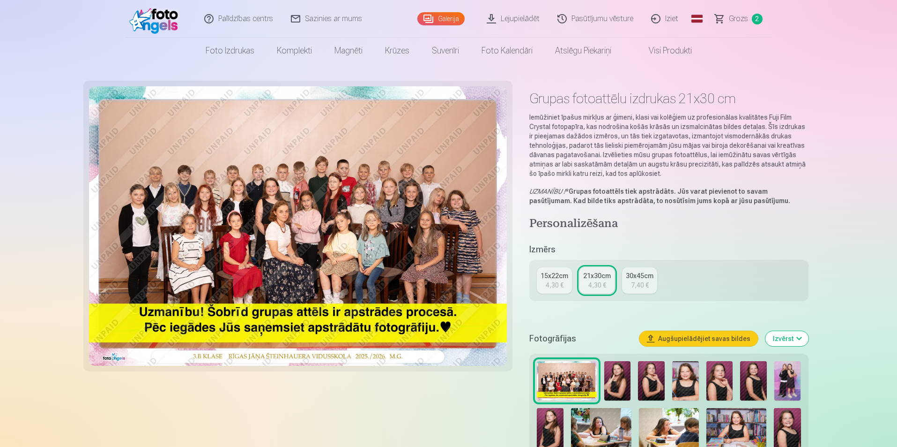
click at [555, 287] on div "4,30 €" at bounding box center [555, 284] width 18 height 9
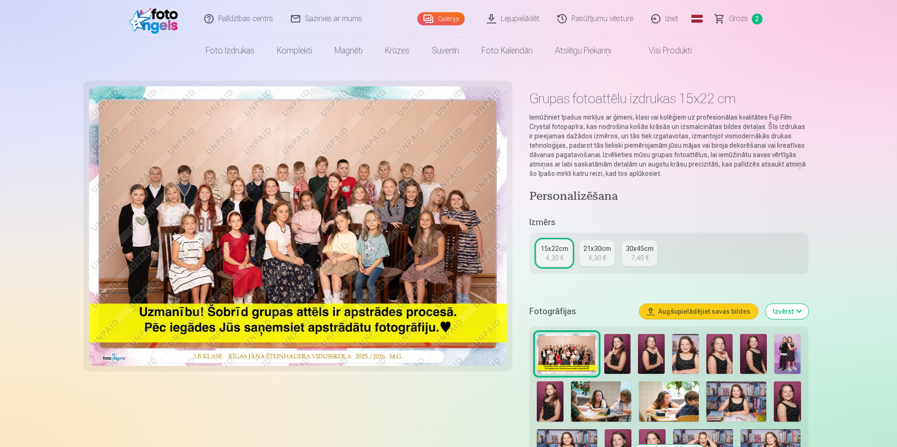
click at [600, 249] on div "21x30cm" at bounding box center [597, 248] width 28 height 9
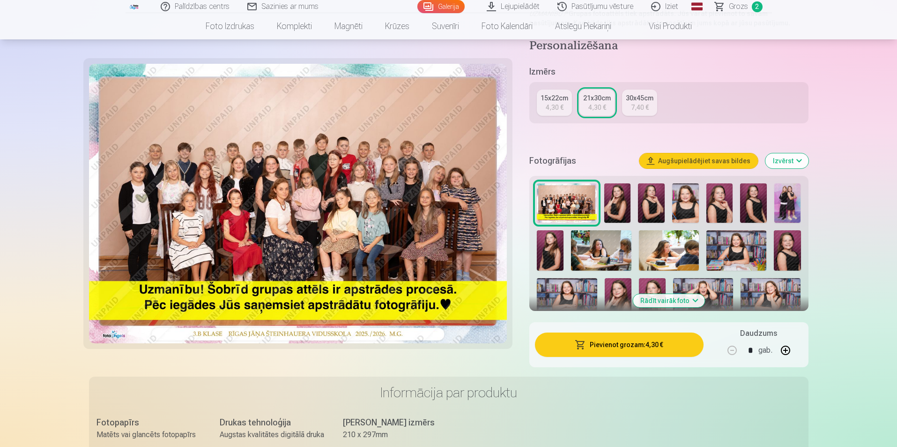
scroll to position [281, 0]
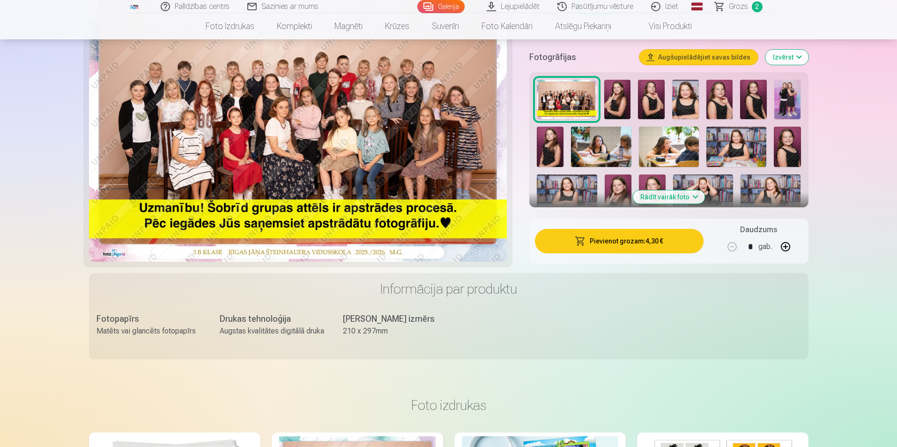
click at [614, 241] on button "Pievienot grozam : 4,30 €" at bounding box center [619, 241] width 168 height 24
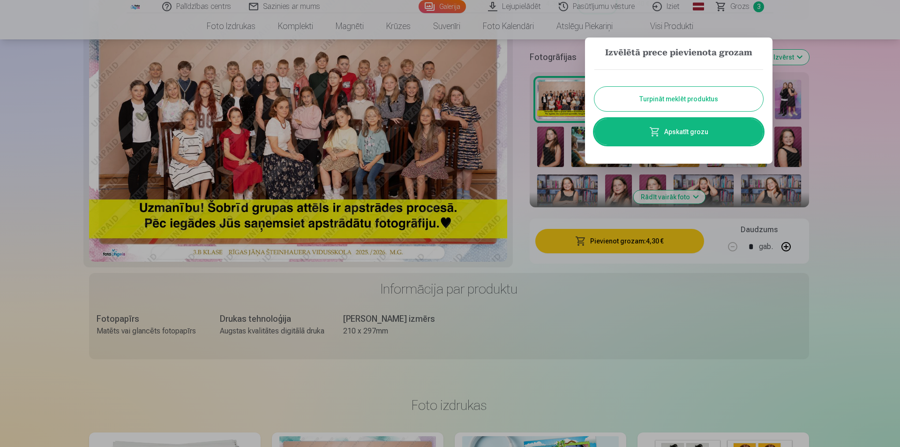
click at [678, 106] on button "Turpināt meklēt produktus" at bounding box center [678, 99] width 169 height 24
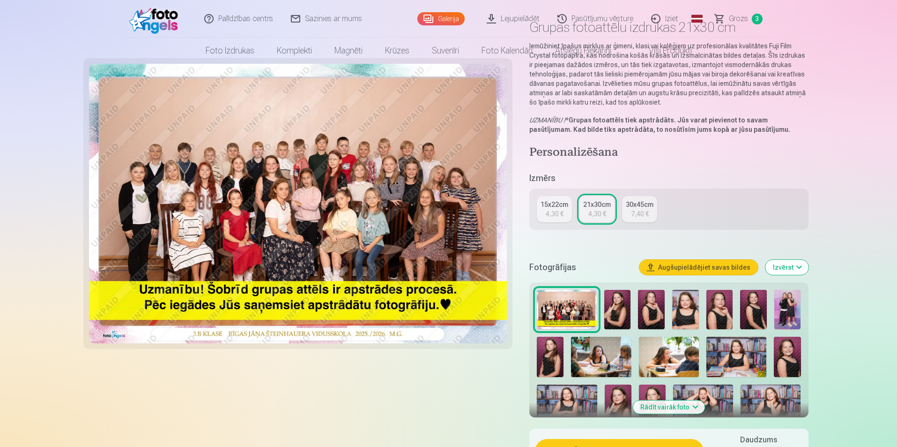
scroll to position [0, 0]
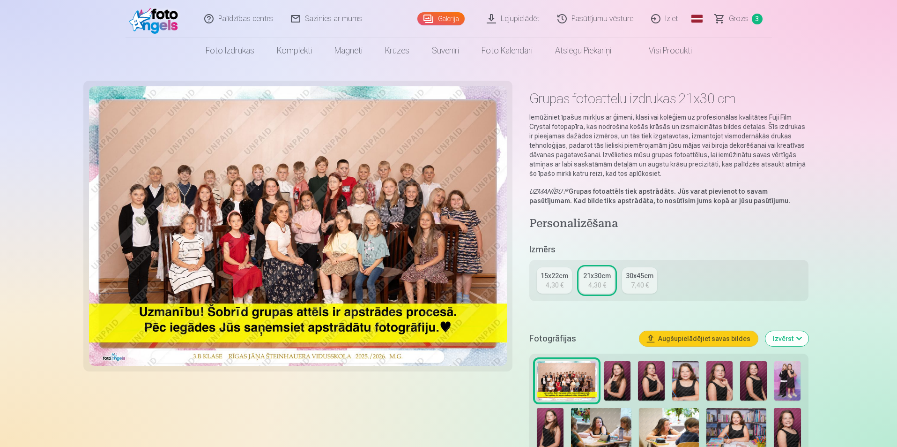
click at [622, 374] on img at bounding box center [618, 381] width 27 height 40
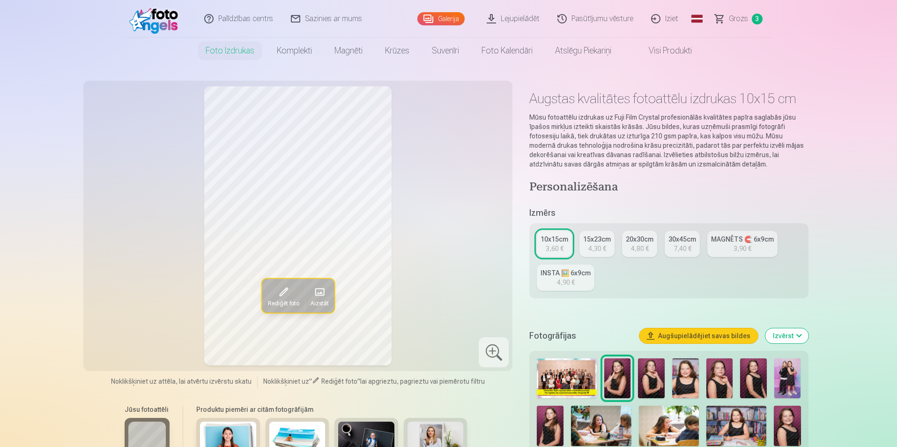
click at [657, 387] on img at bounding box center [651, 378] width 27 height 40
click at [689, 379] on img at bounding box center [685, 378] width 27 height 40
click at [612, 388] on img at bounding box center [618, 378] width 27 height 40
drag, startPoint x: 846, startPoint y: 416, endPoint x: 813, endPoint y: 404, distance: 35.4
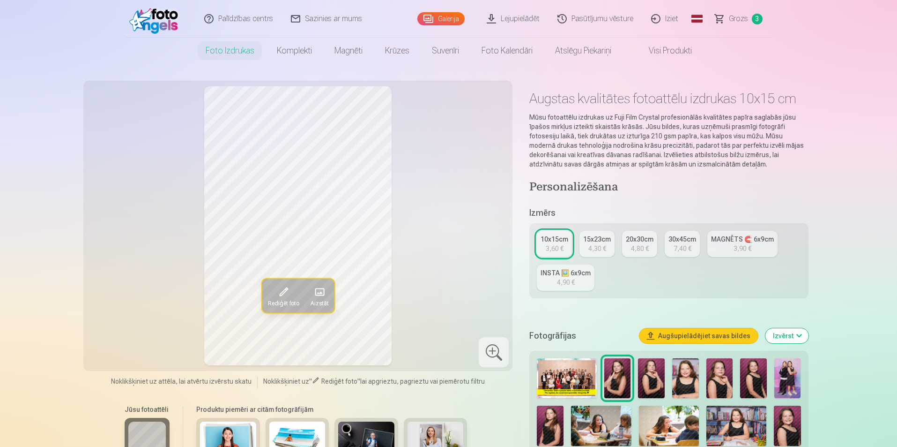
click at [617, 369] on img at bounding box center [618, 378] width 27 height 40
click at [293, 287] on button "Rediģēt foto" at bounding box center [283, 295] width 43 height 34
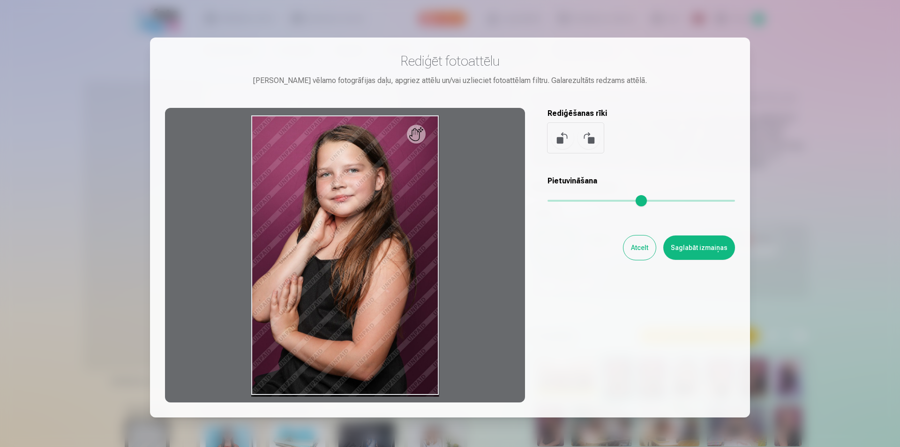
click at [560, 138] on button at bounding box center [562, 138] width 22 height 22
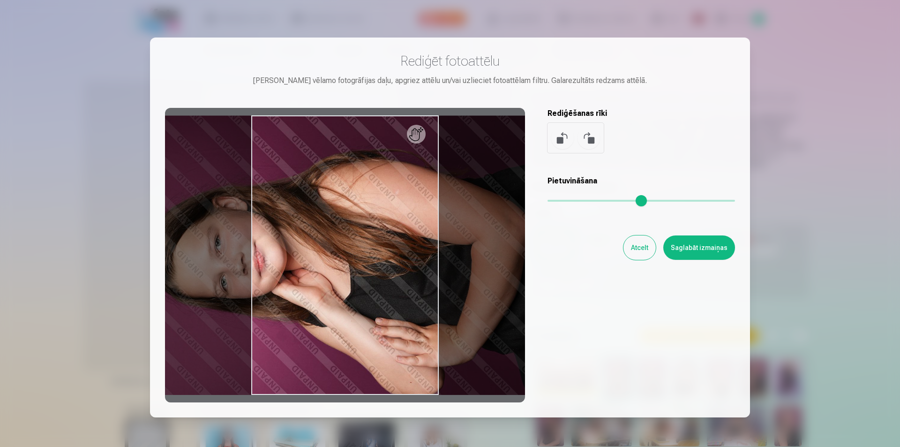
click at [566, 142] on button at bounding box center [562, 138] width 22 height 22
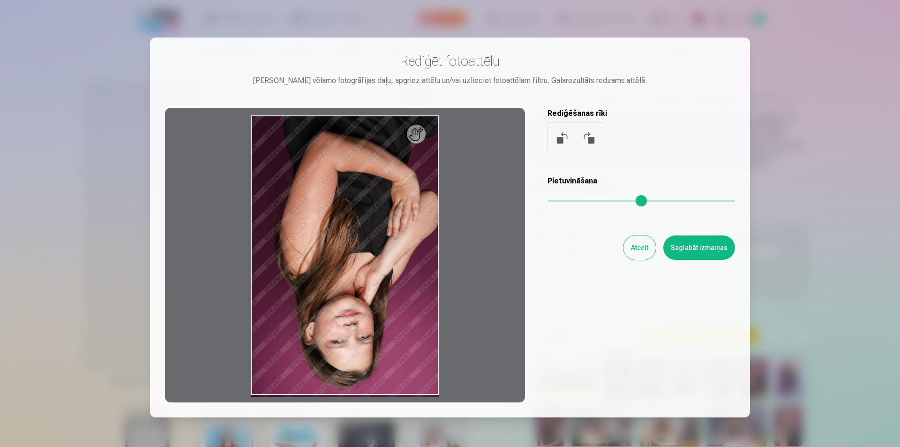
click at [561, 139] on button at bounding box center [562, 138] width 22 height 22
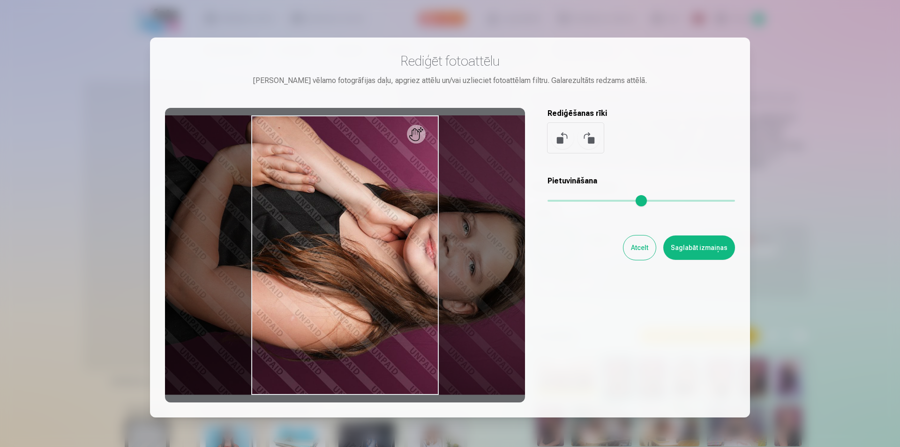
click at [560, 139] on button at bounding box center [562, 138] width 22 height 22
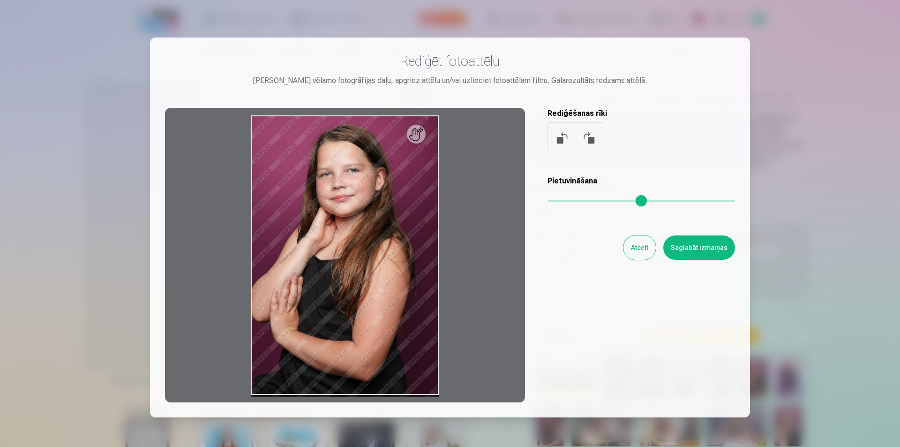
click at [630, 241] on button "Atcelt" at bounding box center [639, 247] width 32 height 24
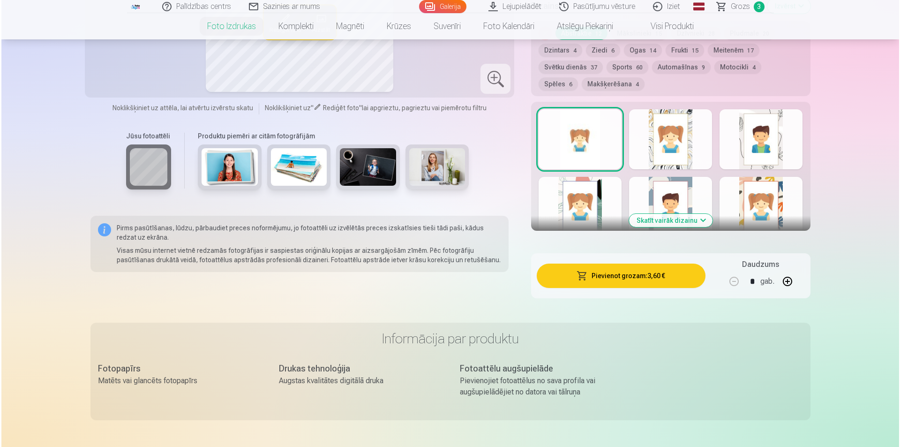
scroll to position [506, 0]
click at [679, 268] on button "Pievienot grozam : 3,60 €" at bounding box center [619, 275] width 168 height 24
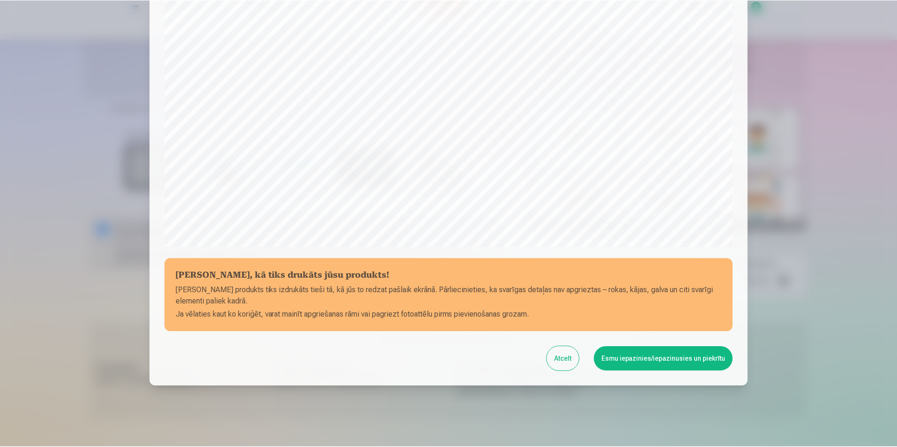
scroll to position [228, 0]
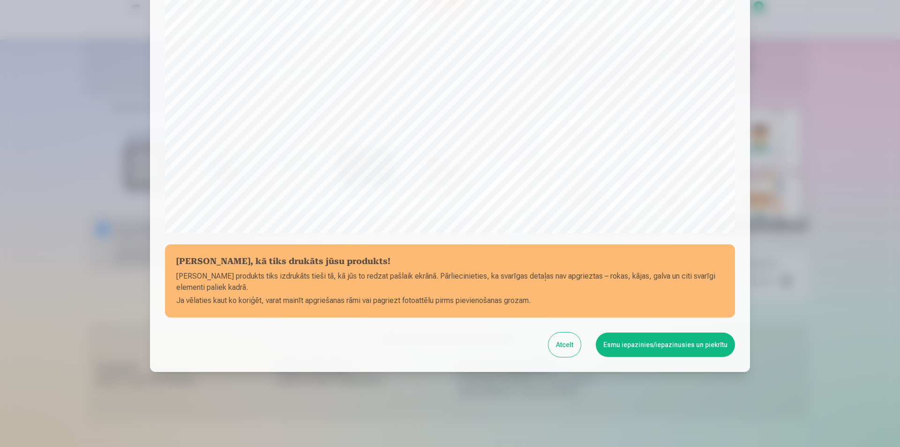
click at [706, 345] on button "Esmu iepazinies/iepazinusies un piekrītu" at bounding box center [665, 344] width 139 height 24
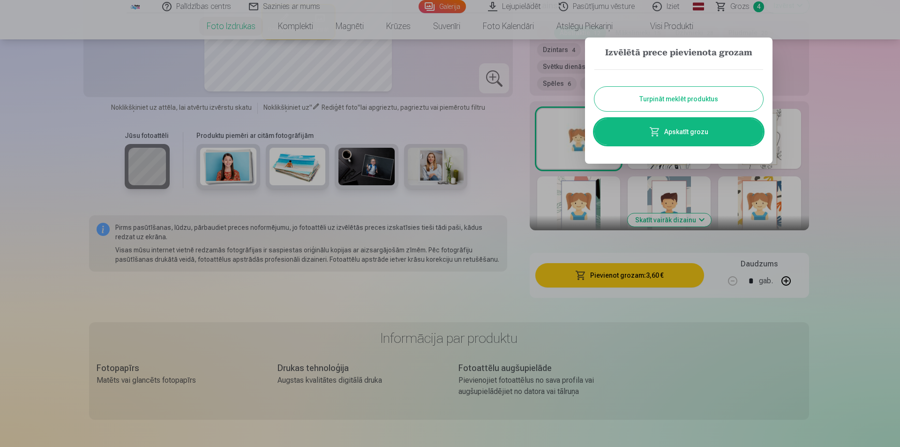
click at [708, 134] on link "Apskatīt grozu" at bounding box center [678, 132] width 169 height 26
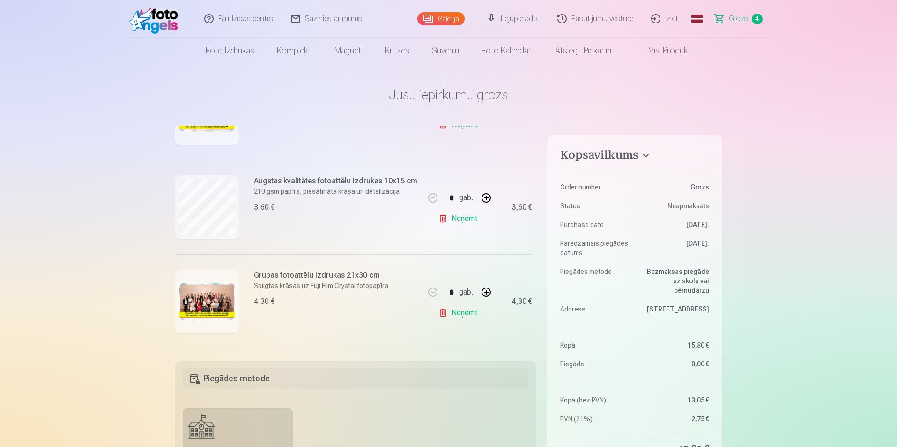
scroll to position [187, 0]
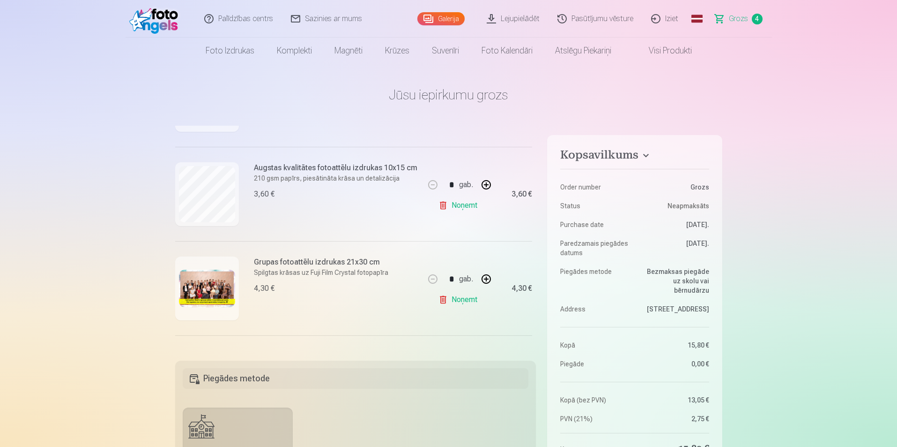
click at [450, 301] on link "Noņemt" at bounding box center [460, 299] width 43 height 19
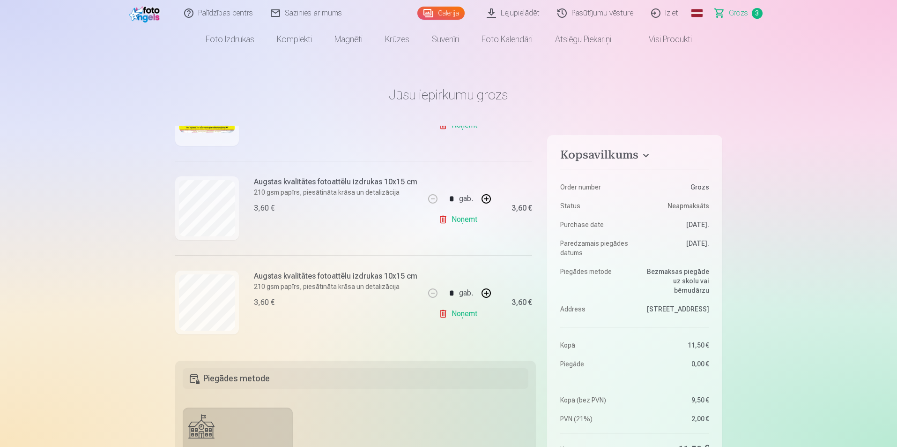
scroll to position [47, 0]
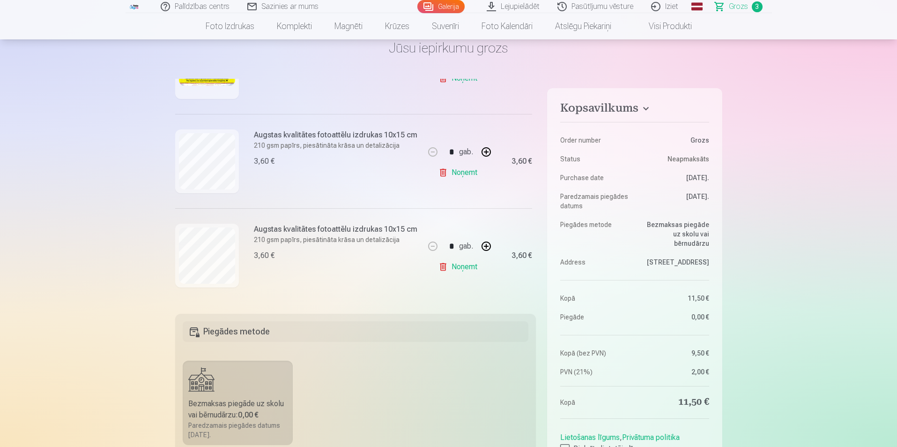
click at [464, 268] on link "Noņemt" at bounding box center [460, 266] width 43 height 19
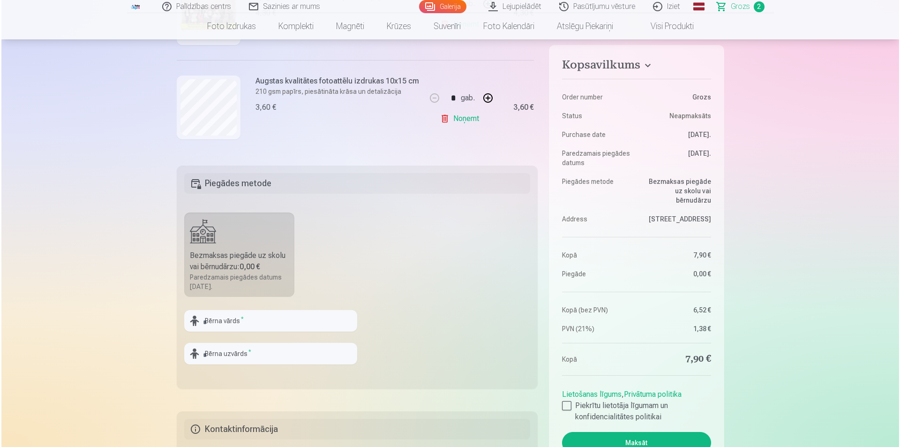
scroll to position [375, 0]
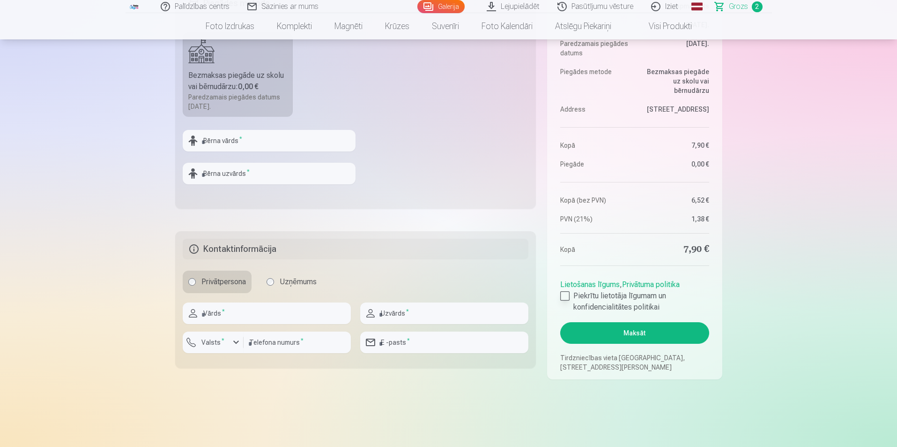
click at [561, 292] on div at bounding box center [564, 295] width 9 height 9
click at [247, 144] on input "text" at bounding box center [269, 141] width 173 height 22
type input "*"
type input "*******"
type input "******"
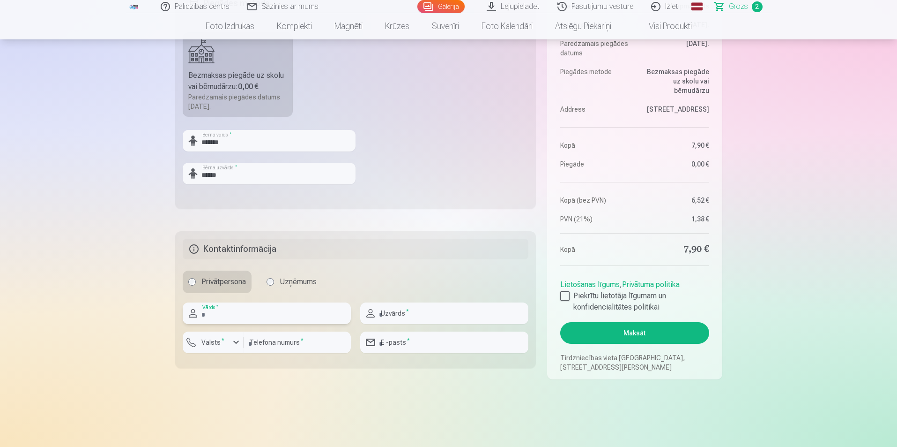
click at [270, 306] on input "text" at bounding box center [267, 313] width 168 height 22
type input "*******"
type input "******"
click at [218, 346] on label "Valsts *" at bounding box center [213, 341] width 30 height 9
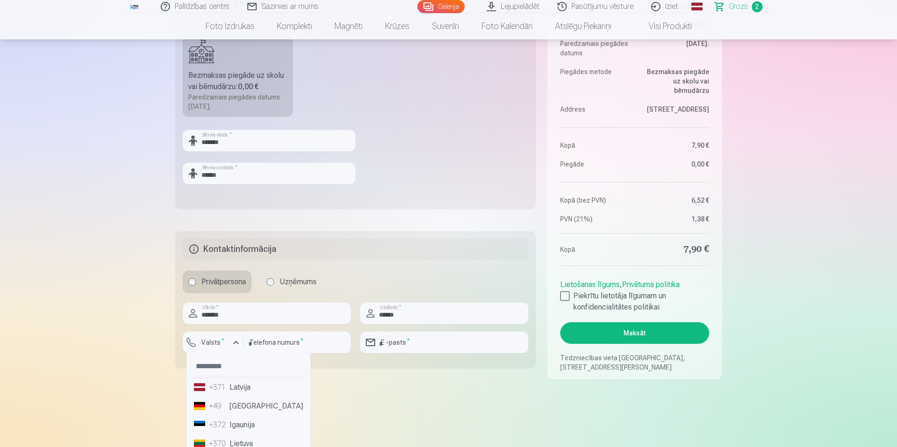
click at [219, 392] on div "+371" at bounding box center [218, 386] width 19 height 11
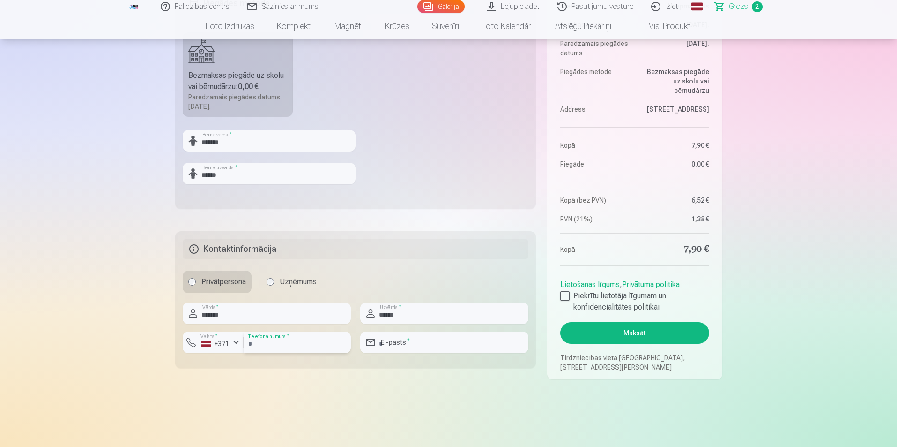
click at [279, 341] on input "number" at bounding box center [297, 342] width 107 height 22
type input "********"
type input "**********"
click at [651, 332] on button "Maksāt" at bounding box center [634, 333] width 149 height 22
